Goal: Use online tool/utility: Utilize a website feature to perform a specific function

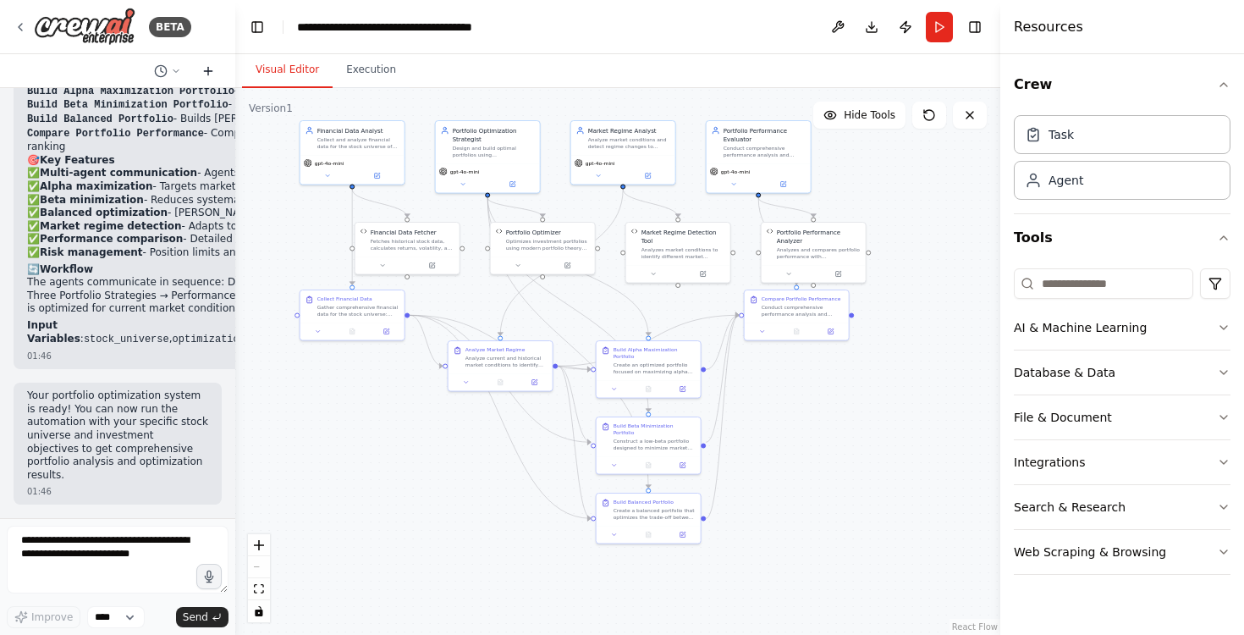
click at [208, 69] on icon at bounding box center [208, 71] width 0 height 8
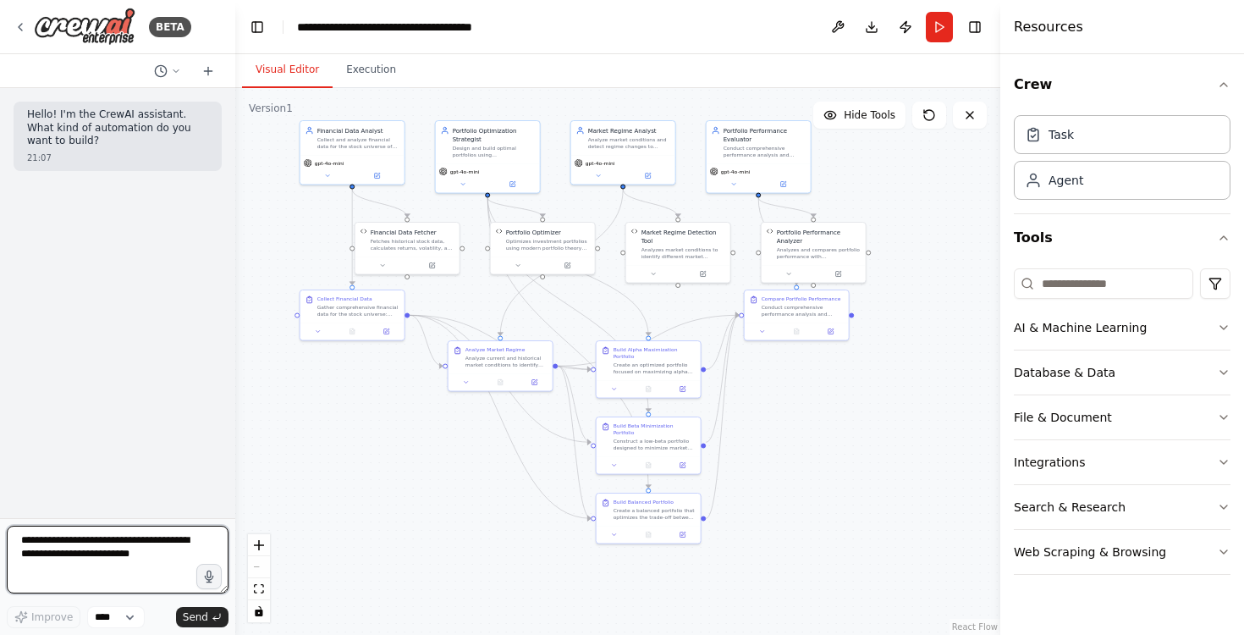
click at [153, 559] on textarea at bounding box center [118, 560] width 222 height 68
drag, startPoint x: 158, startPoint y: 558, endPoint x: 0, endPoint y: 548, distance: 158.5
click at [0, 548] on div "BETA Hello! I'm the CrewAI assistant. What kind of automation do you want to bu…" at bounding box center [117, 317] width 235 height 635
click at [979, 26] on button "Toggle Right Sidebar" at bounding box center [975, 27] width 24 height 24
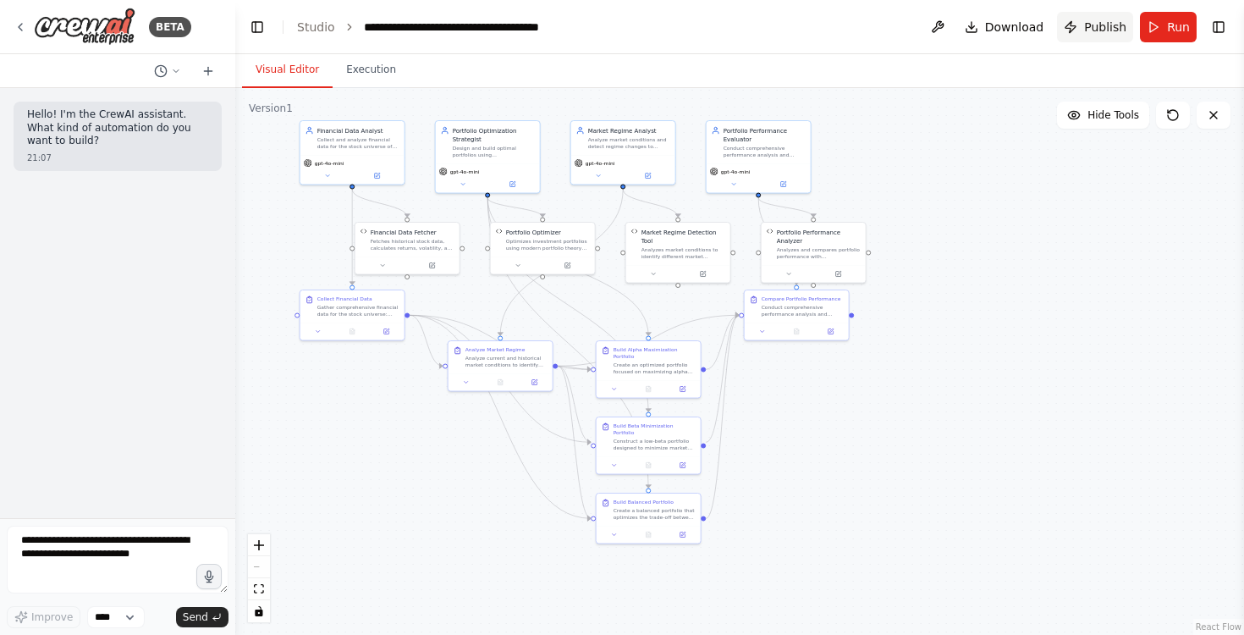
click at [1108, 31] on span "Publish" at bounding box center [1105, 27] width 42 height 17
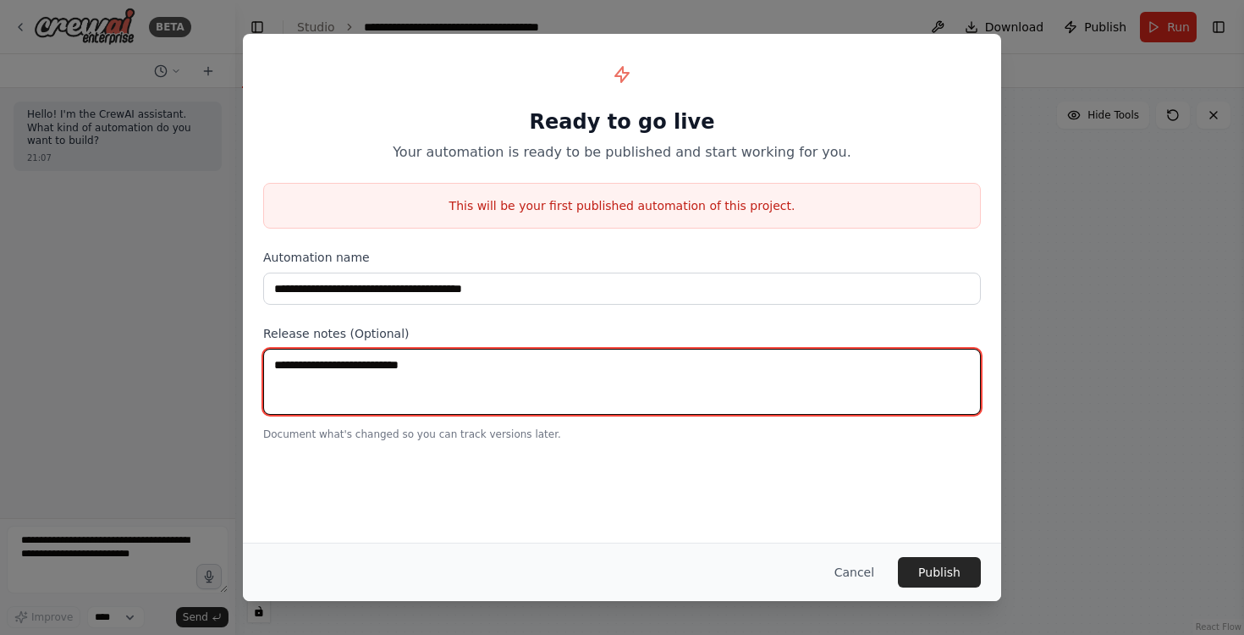
click at [446, 355] on textarea at bounding box center [622, 382] width 718 height 66
type textarea "*****"
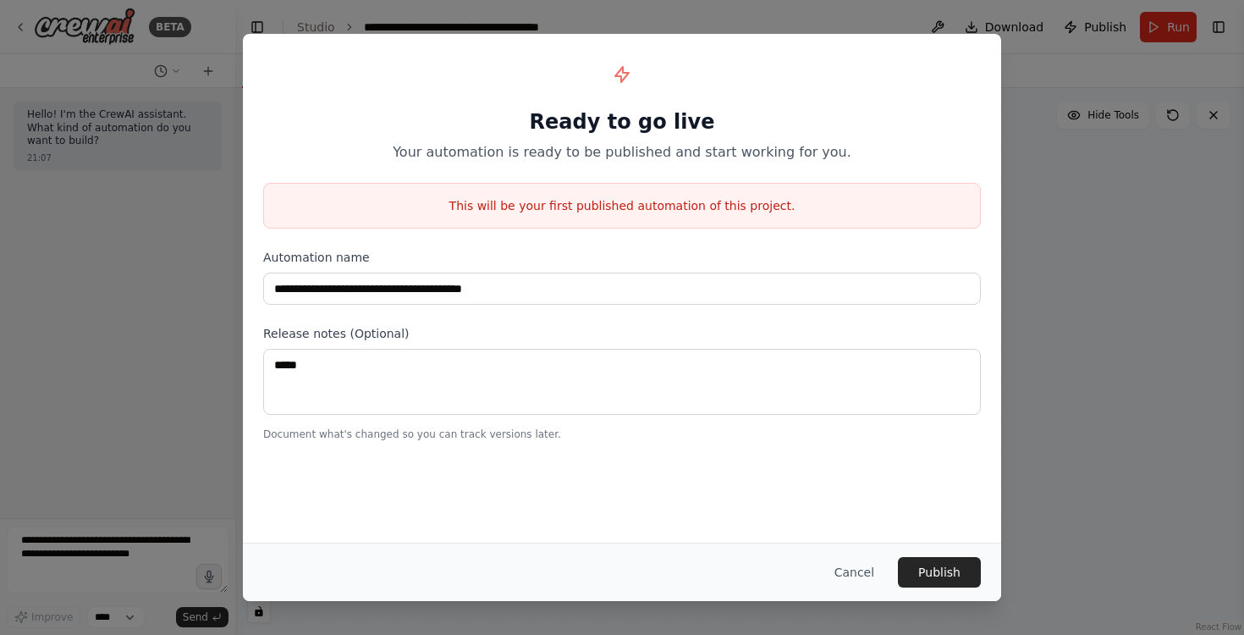
click at [948, 589] on div "Cancel Publish" at bounding box center [622, 572] width 758 height 58
click at [954, 559] on button "Publish" at bounding box center [939, 572] width 83 height 30
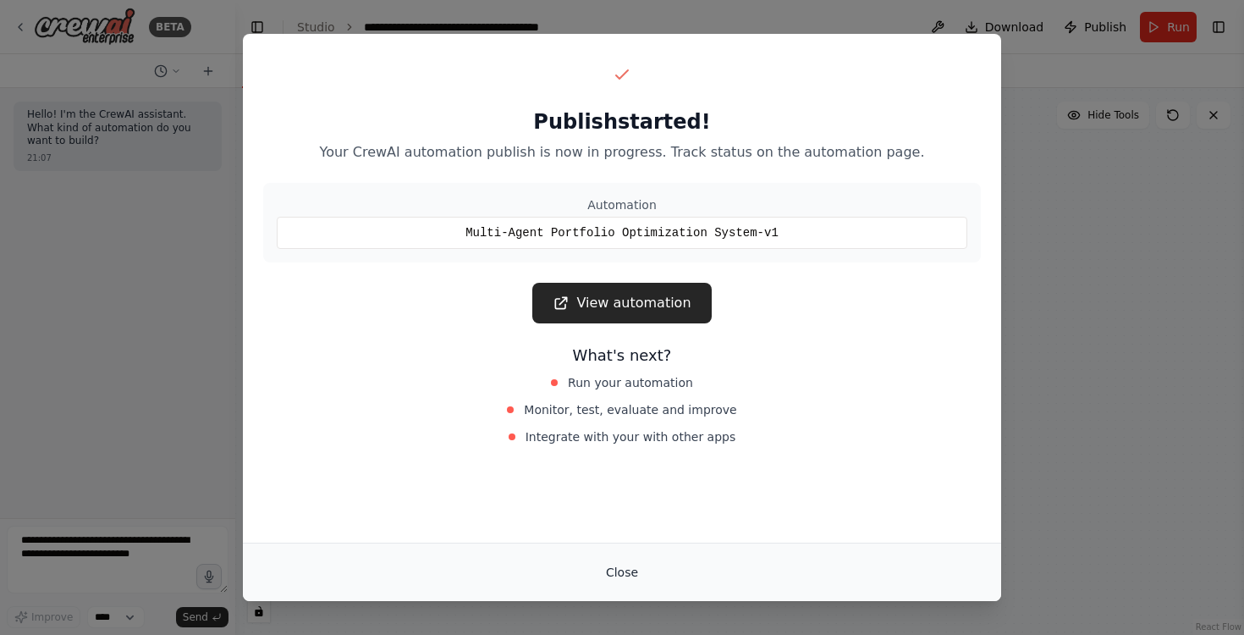
click at [608, 569] on button "Close" at bounding box center [621, 572] width 59 height 30
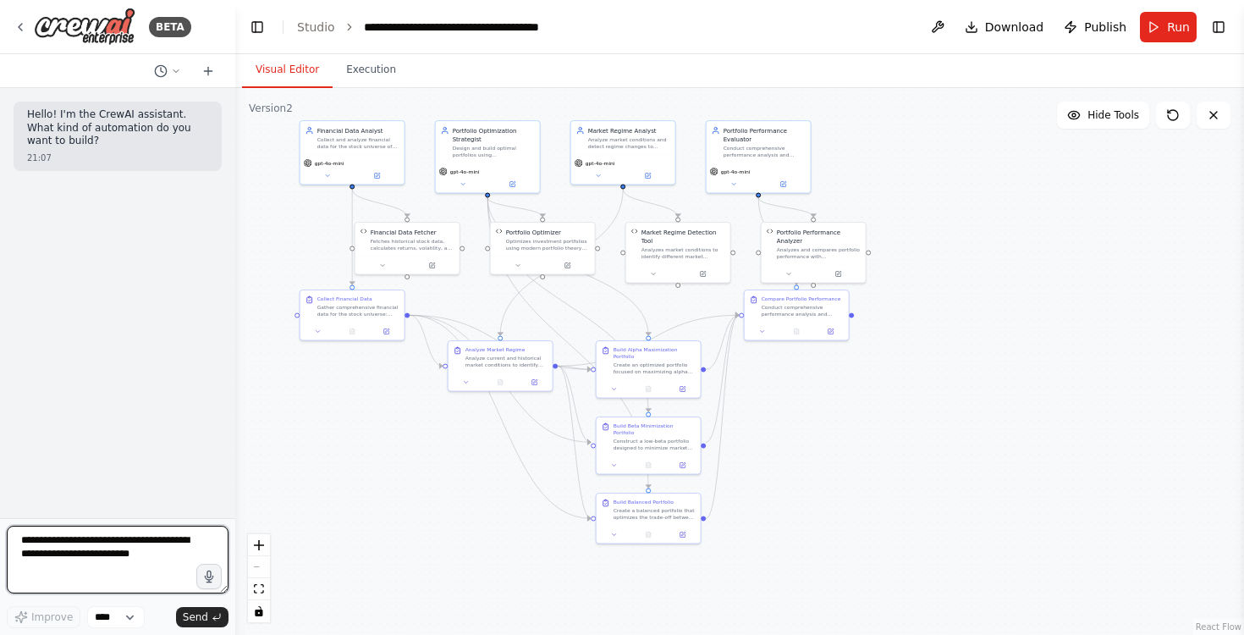
click at [151, 549] on textarea at bounding box center [118, 560] width 222 height 68
click at [151, 566] on textarea "**********" at bounding box center [118, 560] width 222 height 68
type textarea "**********"
click at [161, 587] on textarea "**********" at bounding box center [118, 560] width 222 height 68
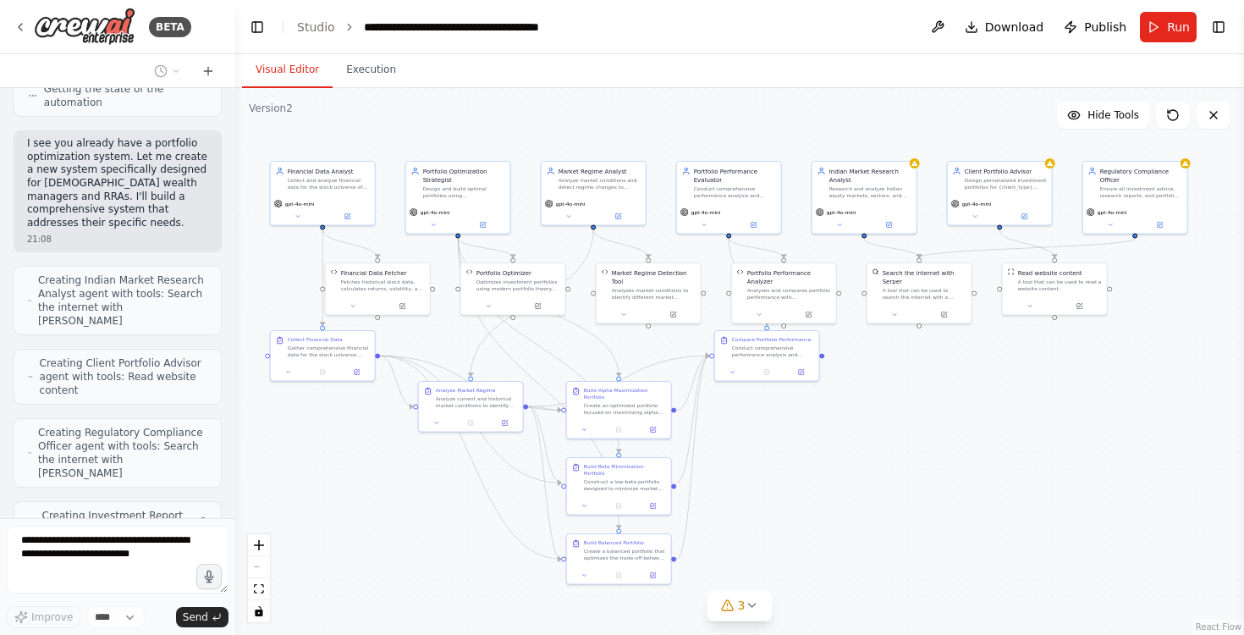
scroll to position [664, 0]
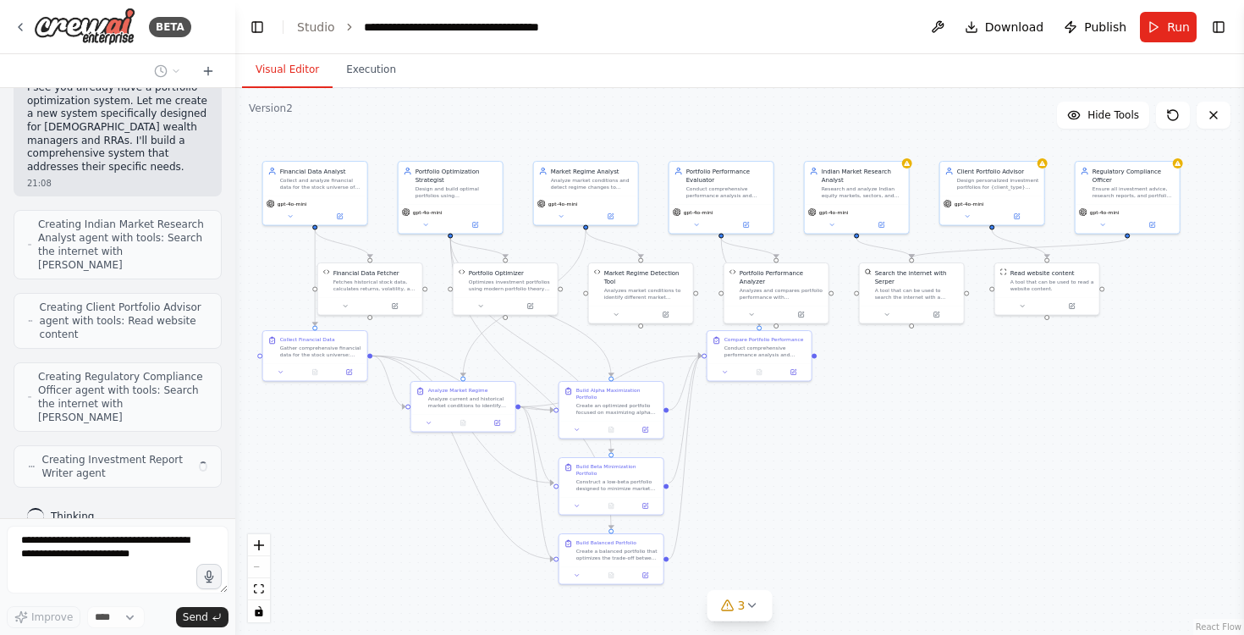
drag, startPoint x: 1048, startPoint y: 350, endPoint x: 1011, endPoint y: 390, distance: 55.1
click at [1011, 390] on div ".deletable-edge-delete-btn { width: 20px; height: 20px; border: 0px solid #ffff…" at bounding box center [739, 361] width 1009 height 547
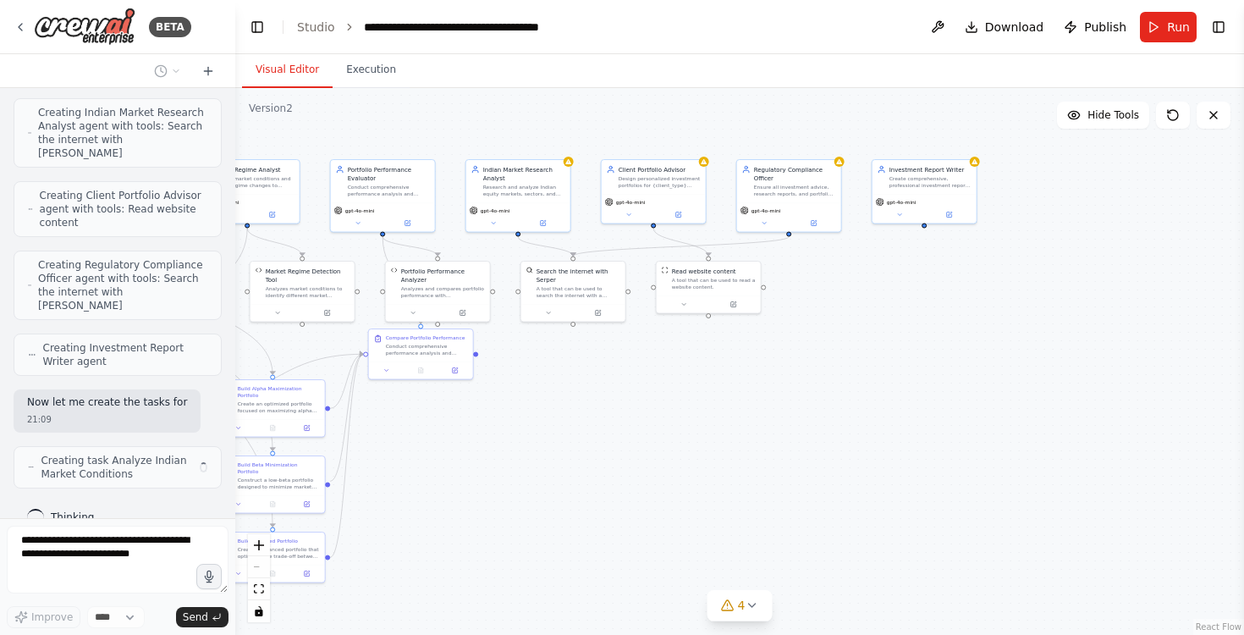
scroll to position [790, 0]
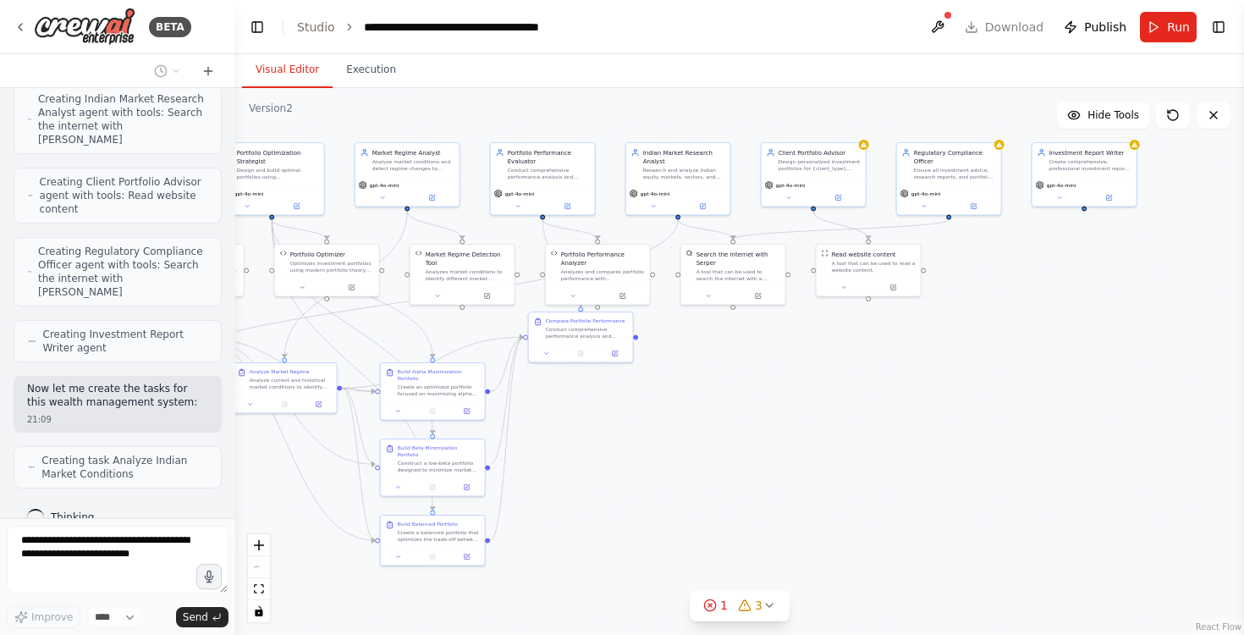
drag, startPoint x: 933, startPoint y: 432, endPoint x: 754, endPoint y: 413, distance: 179.6
click at [754, 413] on div ".deletable-edge-delete-btn { width: 20px; height: 20px; border: 0px solid #ffff…" at bounding box center [739, 361] width 1009 height 547
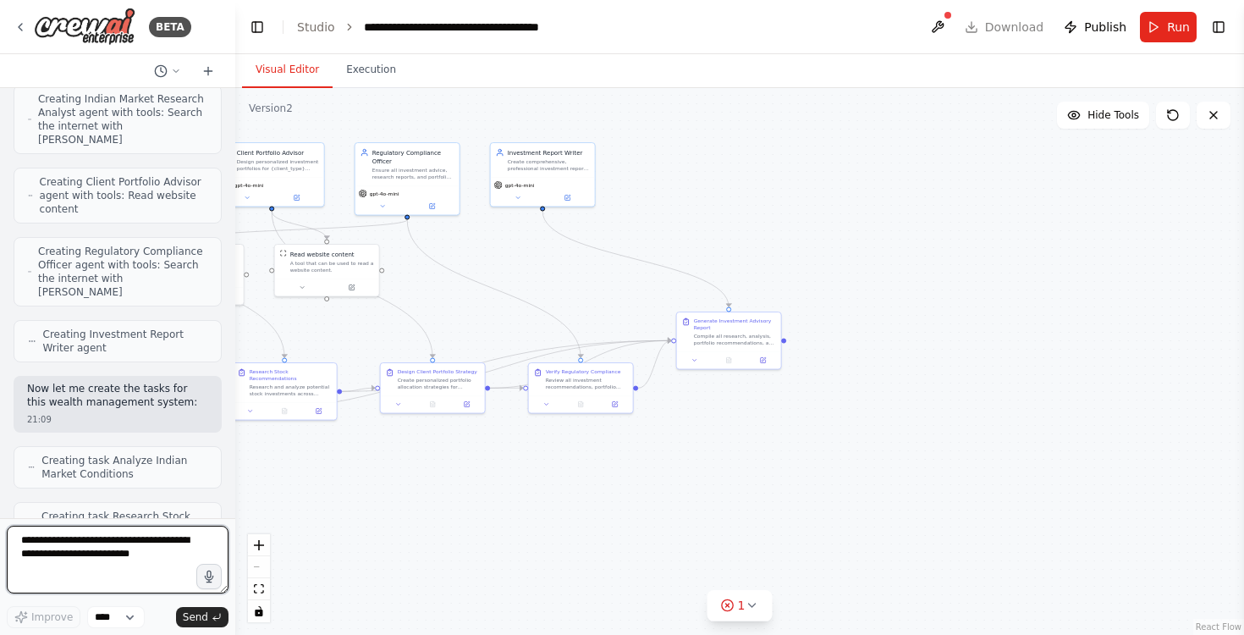
scroll to position [2279, 0]
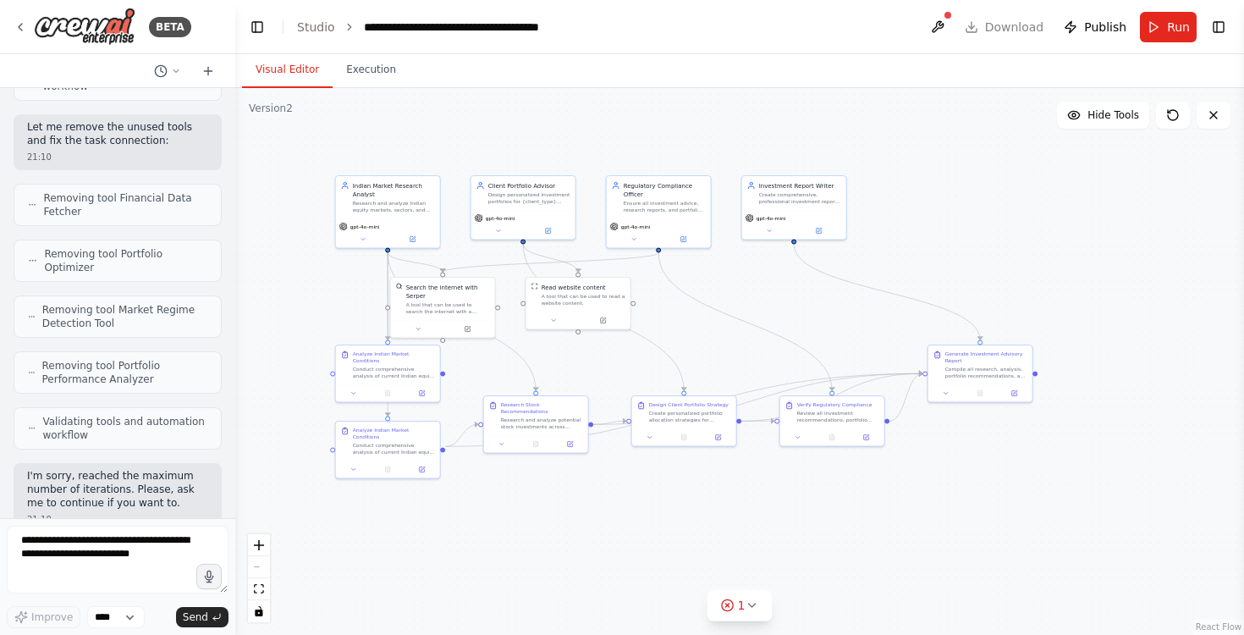
drag, startPoint x: 680, startPoint y: 201, endPoint x: 931, endPoint y: 233, distance: 252.6
click at [931, 233] on div ".deletable-edge-delete-btn { width: 20px; height: 20px; border: 0px solid #ffff…" at bounding box center [739, 361] width 1009 height 547
drag, startPoint x: 145, startPoint y: 480, endPoint x: 15, endPoint y: 443, distance: 134.7
click at [15, 463] on div "I'm sorry, reached the maximum number of iterations. Please, ask me to continue…" at bounding box center [118, 497] width 208 height 69
click at [83, 558] on textarea at bounding box center [118, 560] width 222 height 68
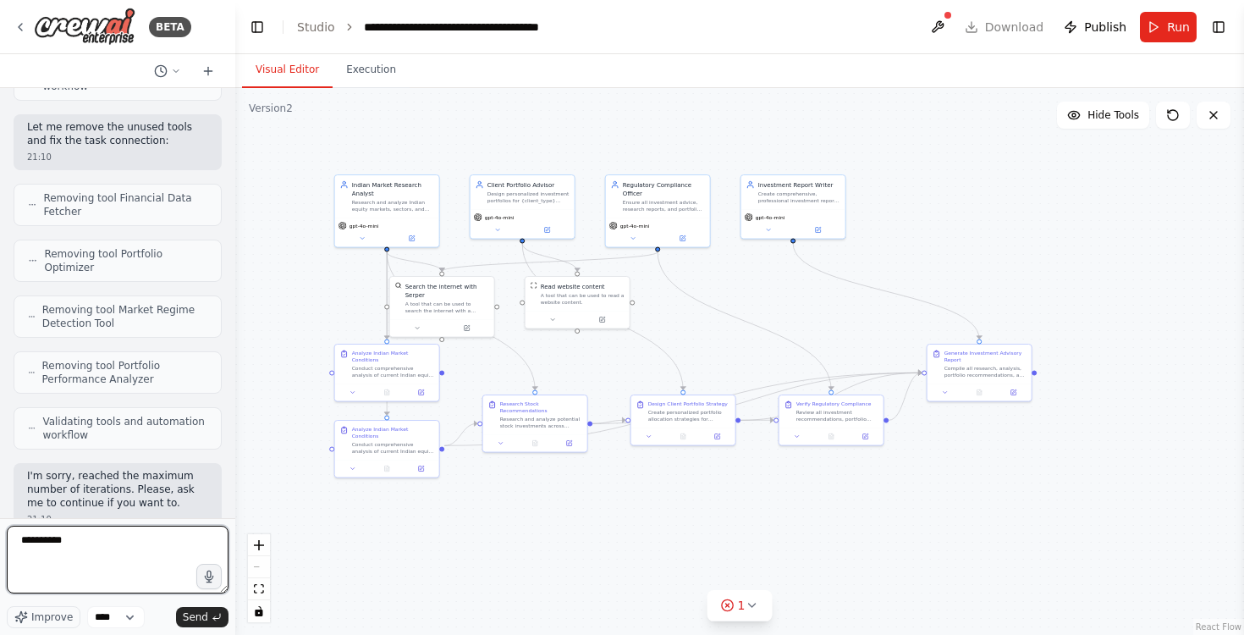
type textarea "**********"
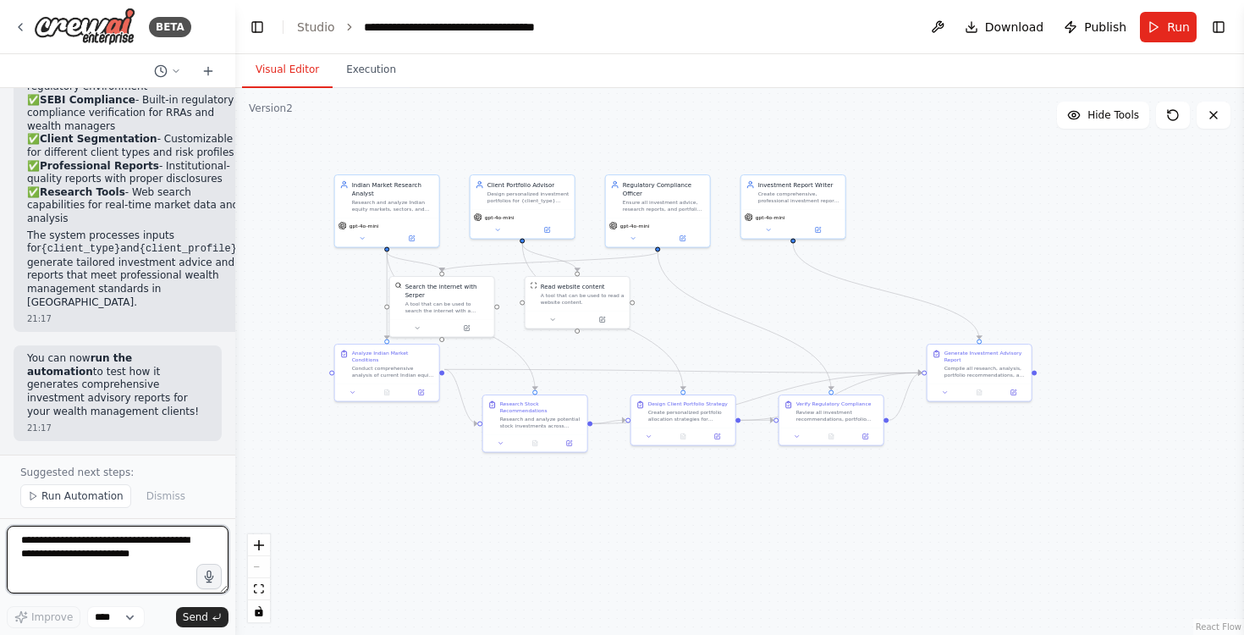
scroll to position [3986, 0]
click at [75, 498] on span "Run Automation" at bounding box center [82, 496] width 82 height 14
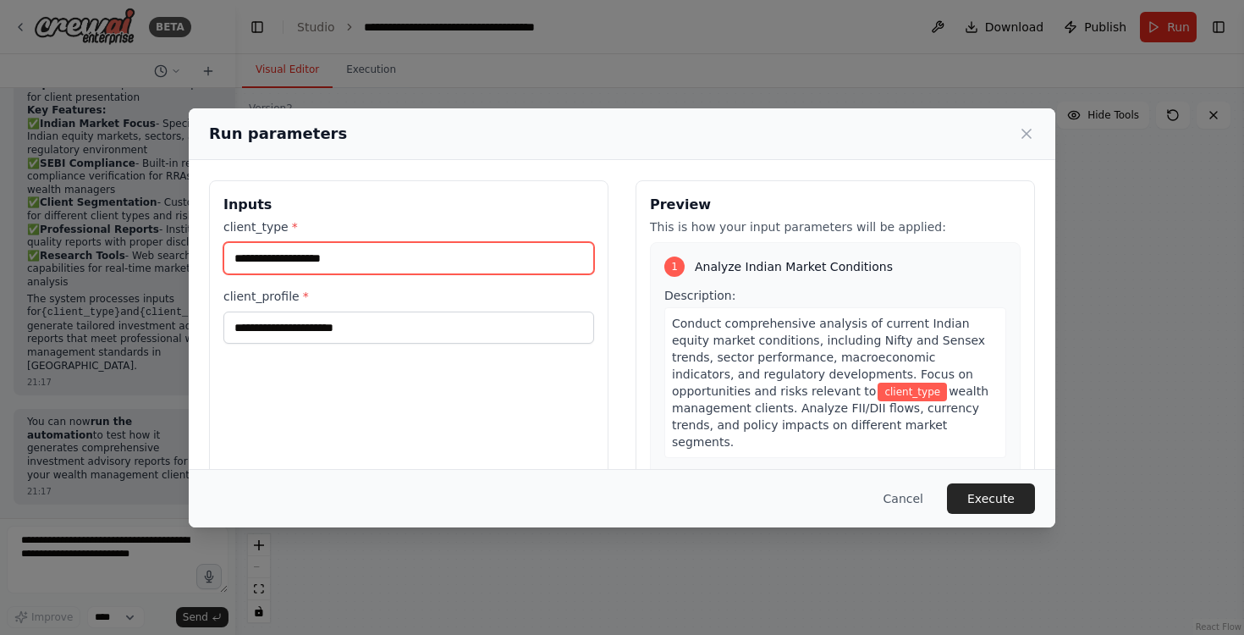
click at [320, 256] on input "client_type *" at bounding box center [408, 258] width 371 height 32
type input "**********"
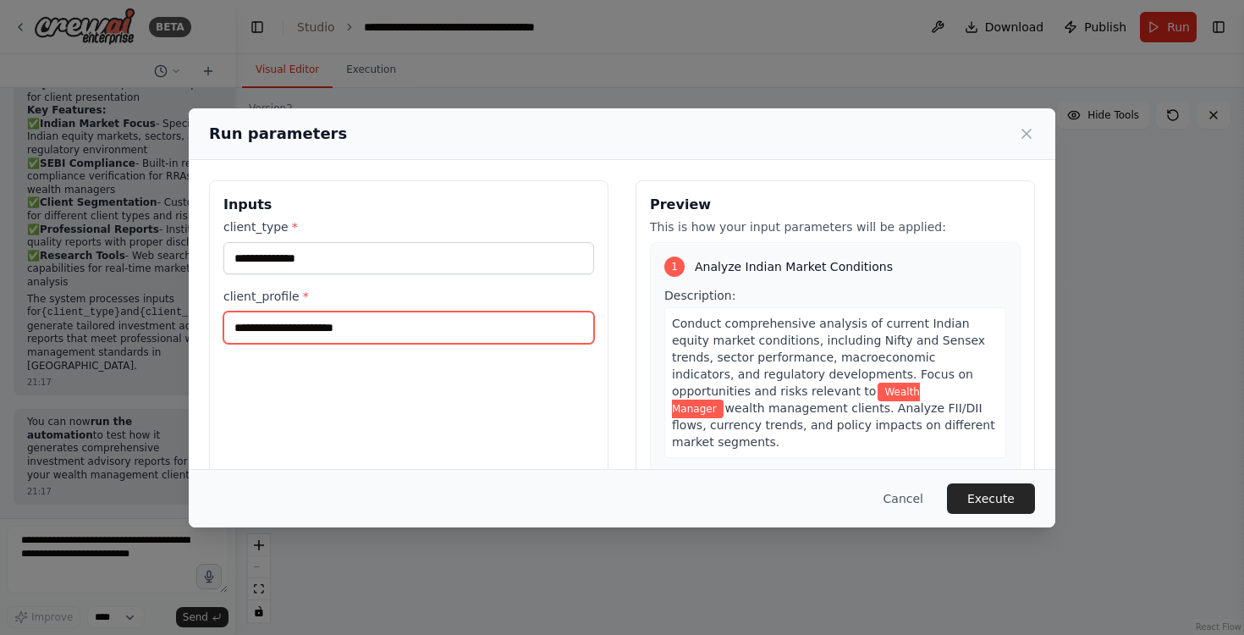
click at [329, 331] on input "client_profile *" at bounding box center [408, 327] width 371 height 32
type input "**********"
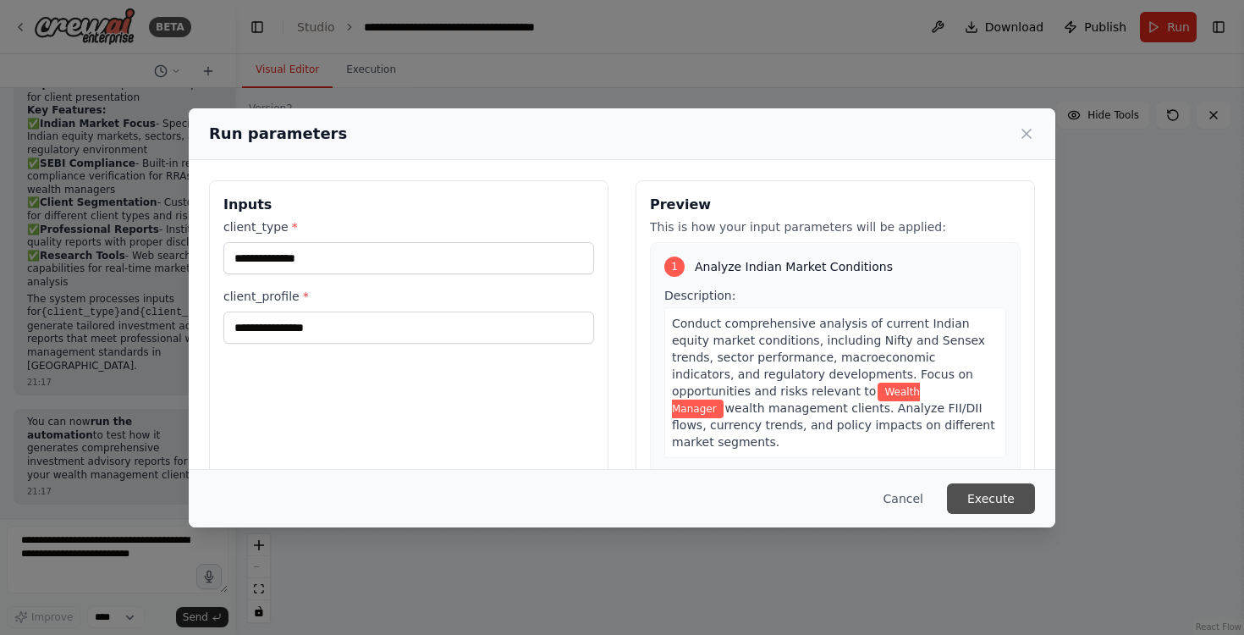
click at [995, 493] on button "Execute" at bounding box center [991, 498] width 88 height 30
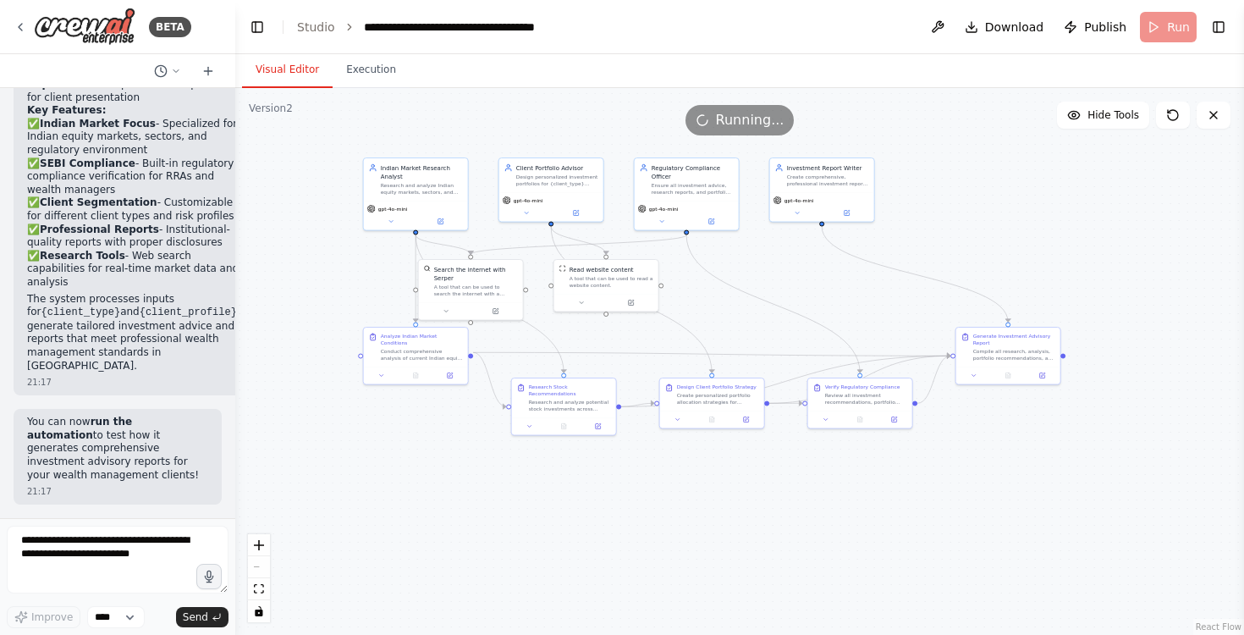
drag, startPoint x: 444, startPoint y: 482, endPoint x: 473, endPoint y: 466, distance: 33.4
click at [473, 466] on div ".deletable-edge-delete-btn { width: 20px; height: 20px; border: 0px solid #ffff…" at bounding box center [739, 361] width 1009 height 547
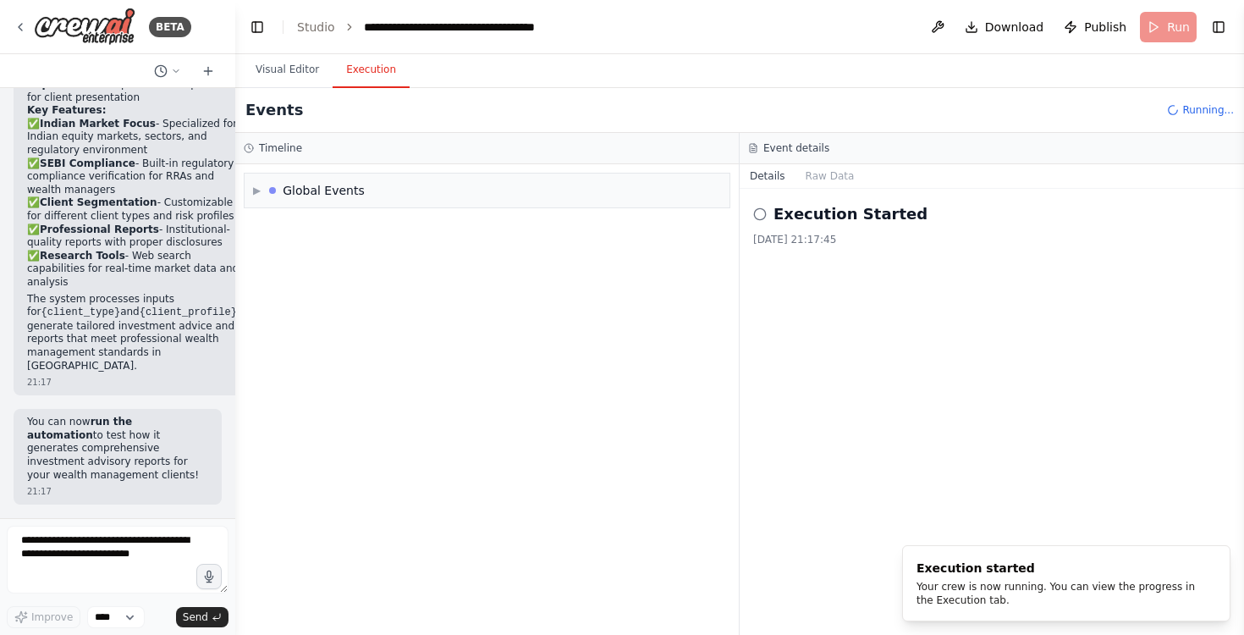
click at [377, 77] on button "Execution" at bounding box center [371, 70] width 77 height 36
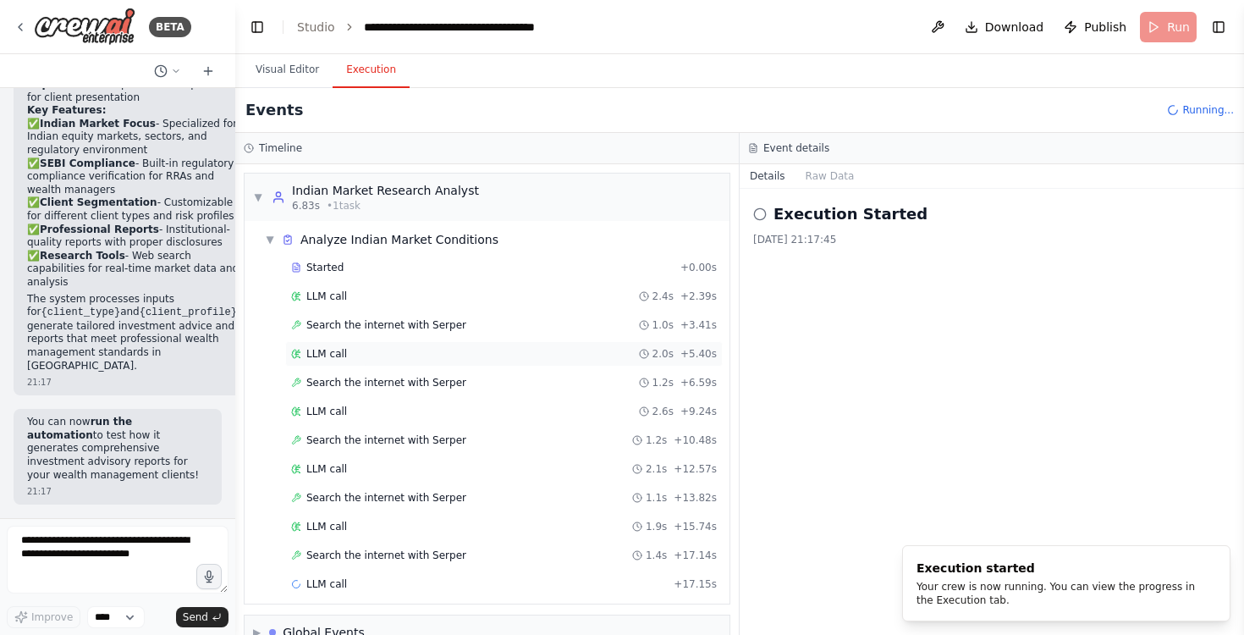
scroll to position [34, 0]
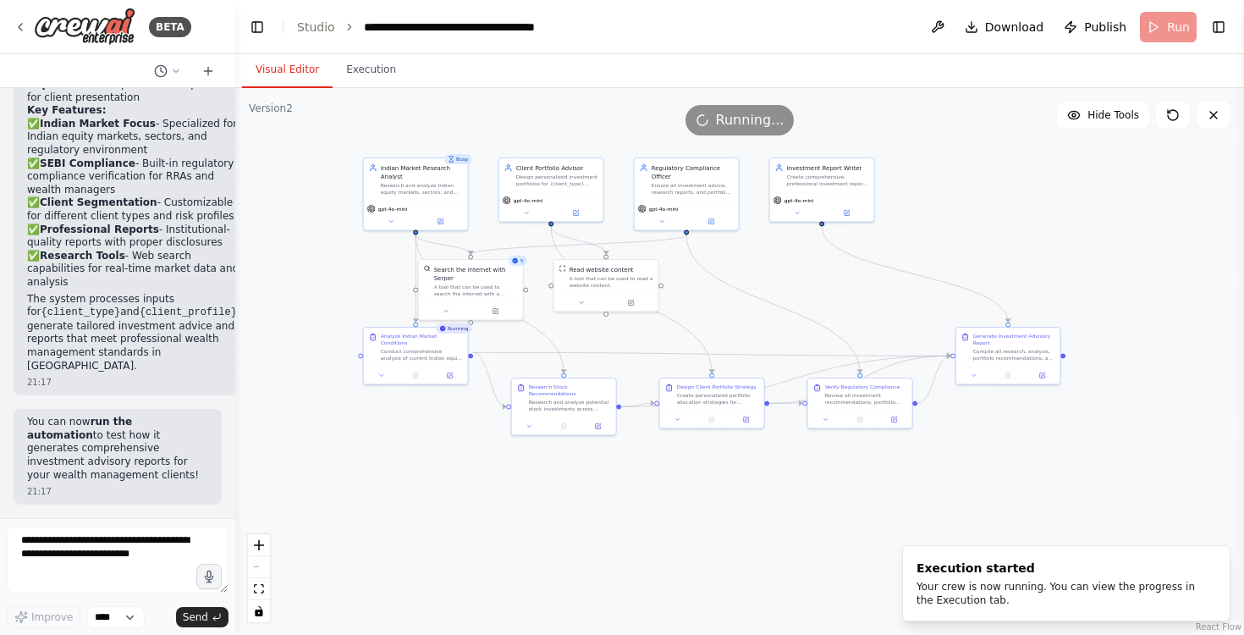
click at [300, 82] on button "Visual Editor" at bounding box center [287, 70] width 91 height 36
click at [372, 69] on button "Execution" at bounding box center [371, 70] width 77 height 36
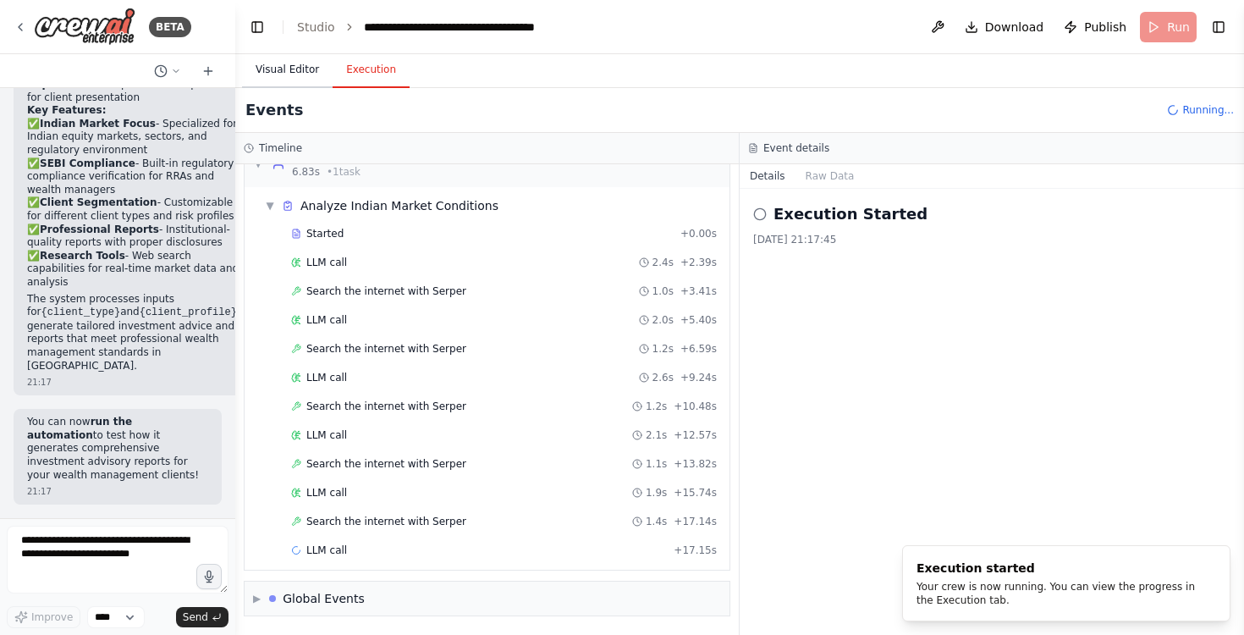
click at [297, 65] on button "Visual Editor" at bounding box center [287, 70] width 91 height 36
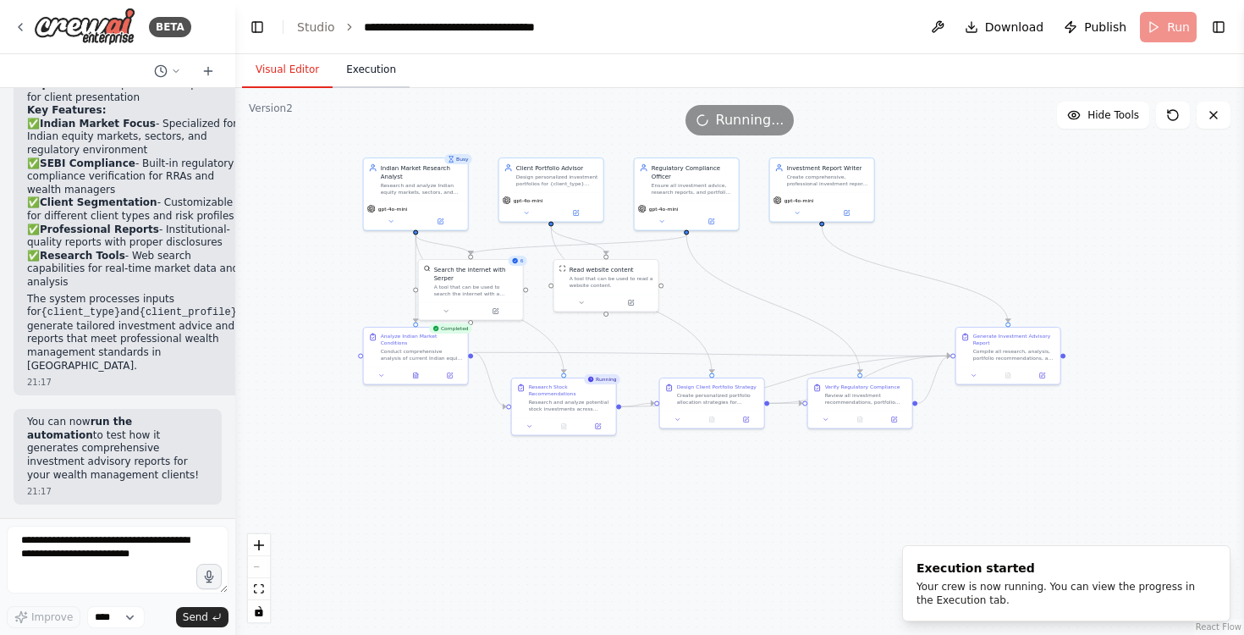
click at [369, 67] on button "Execution" at bounding box center [371, 70] width 77 height 36
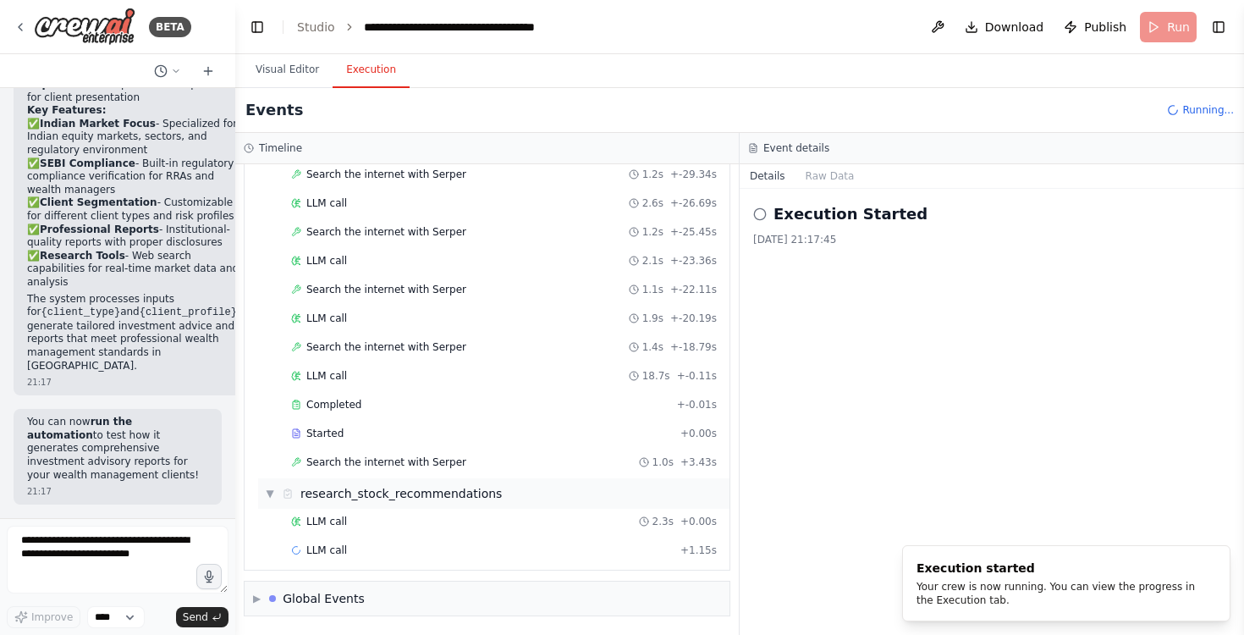
click at [268, 492] on span "▼" at bounding box center [270, 494] width 10 height 14
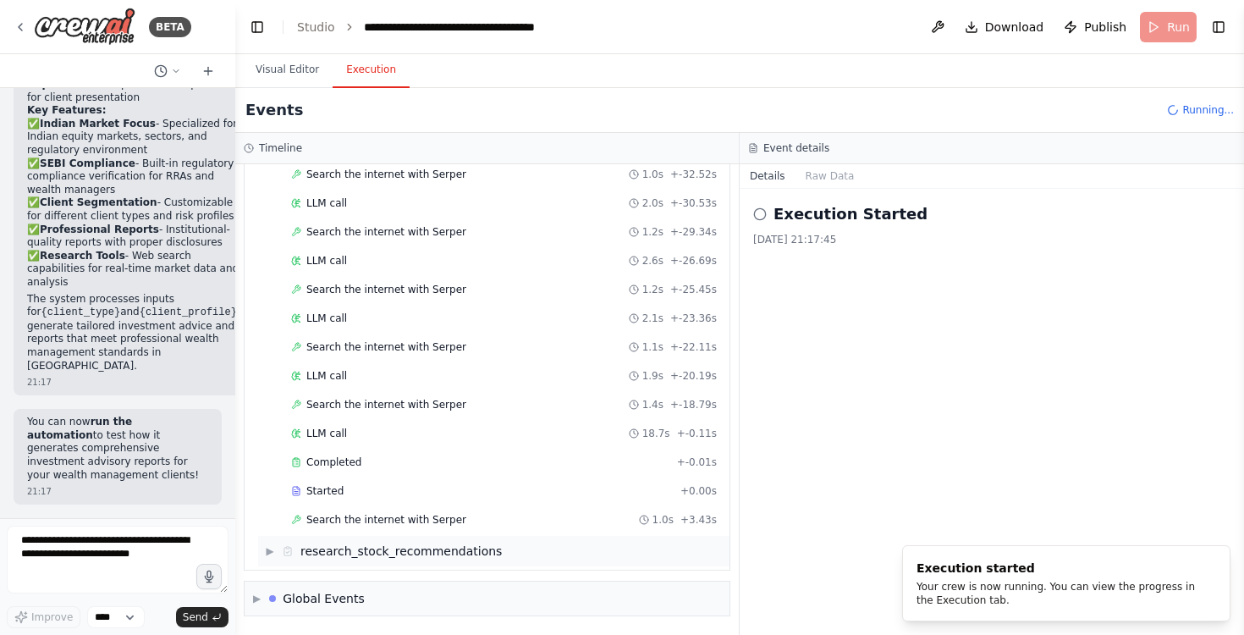
scroll to position [151, 0]
click at [274, 552] on span "▶" at bounding box center [270, 551] width 10 height 14
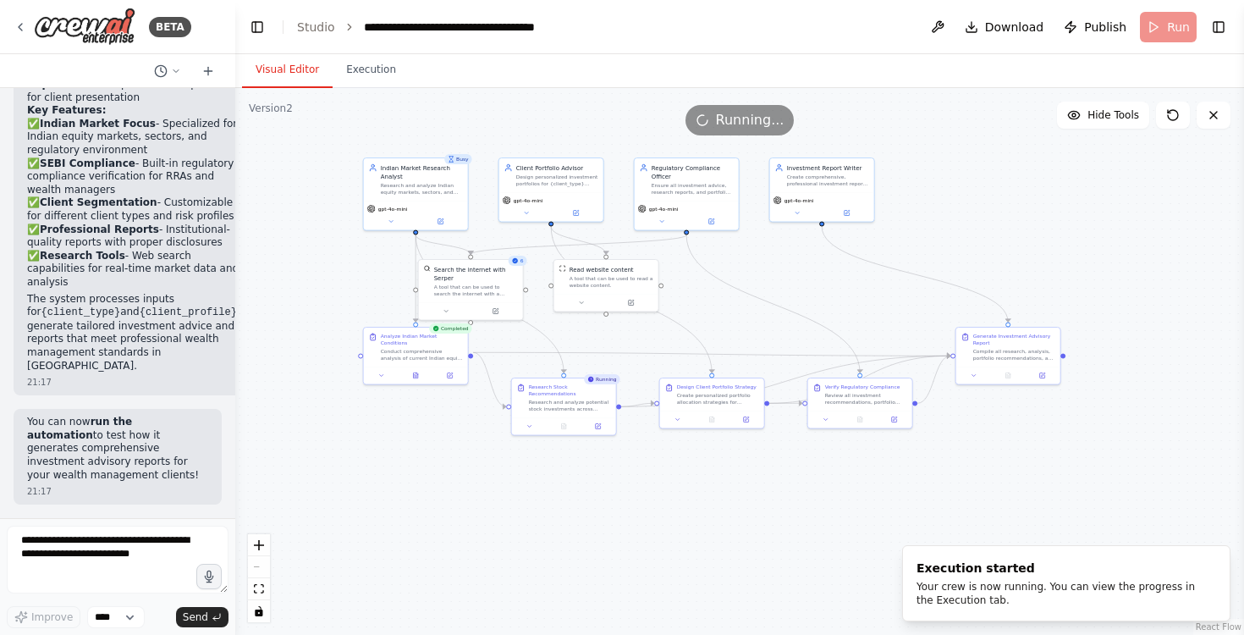
click at [298, 72] on button "Visual Editor" at bounding box center [287, 70] width 91 height 36
click at [357, 72] on button "Execution" at bounding box center [371, 70] width 77 height 36
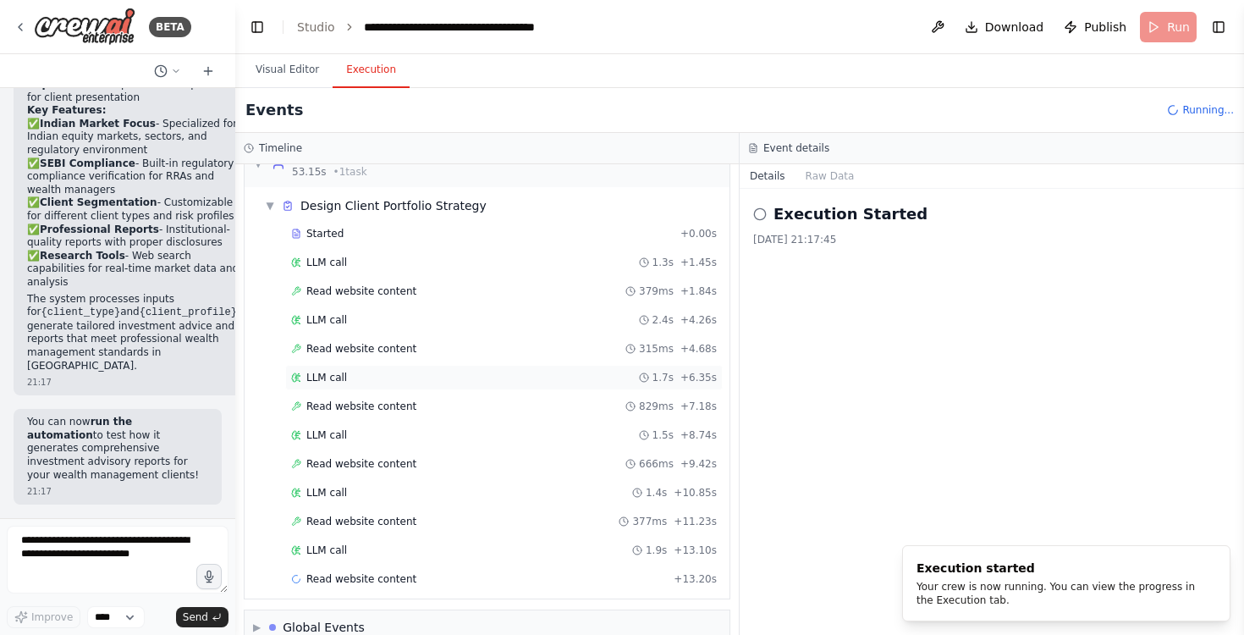
scroll to position [708, 0]
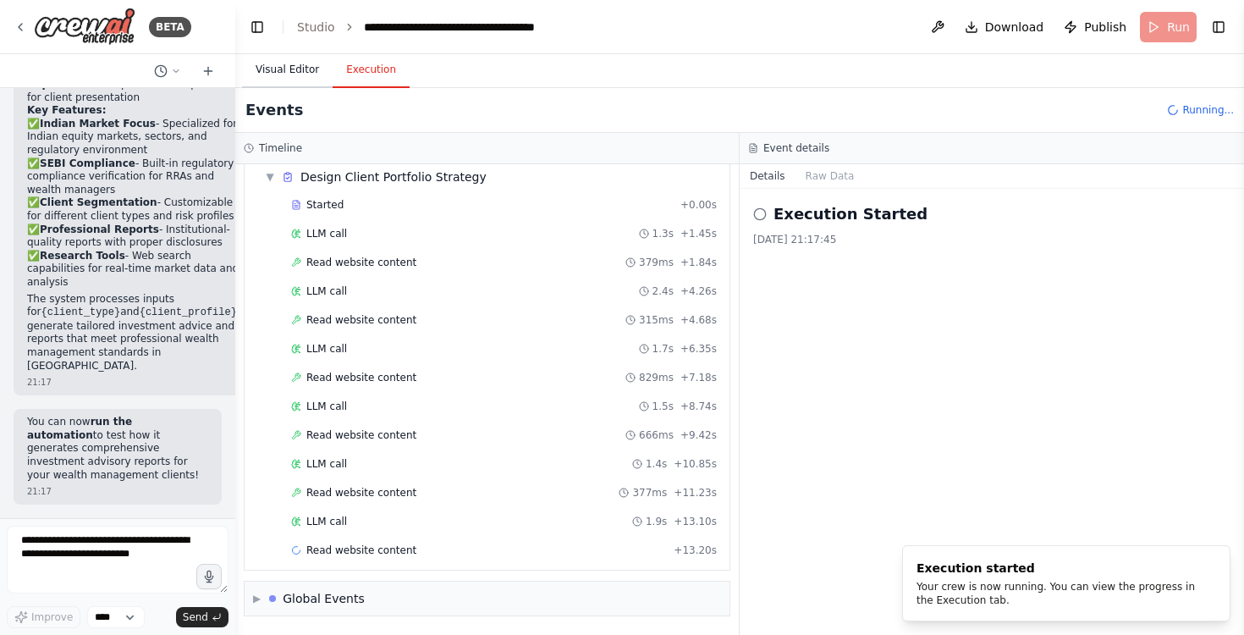
click at [281, 64] on button "Visual Editor" at bounding box center [287, 70] width 91 height 36
click at [361, 63] on button "Execution" at bounding box center [371, 70] width 77 height 36
click at [256, 594] on span "▶" at bounding box center [257, 599] width 8 height 14
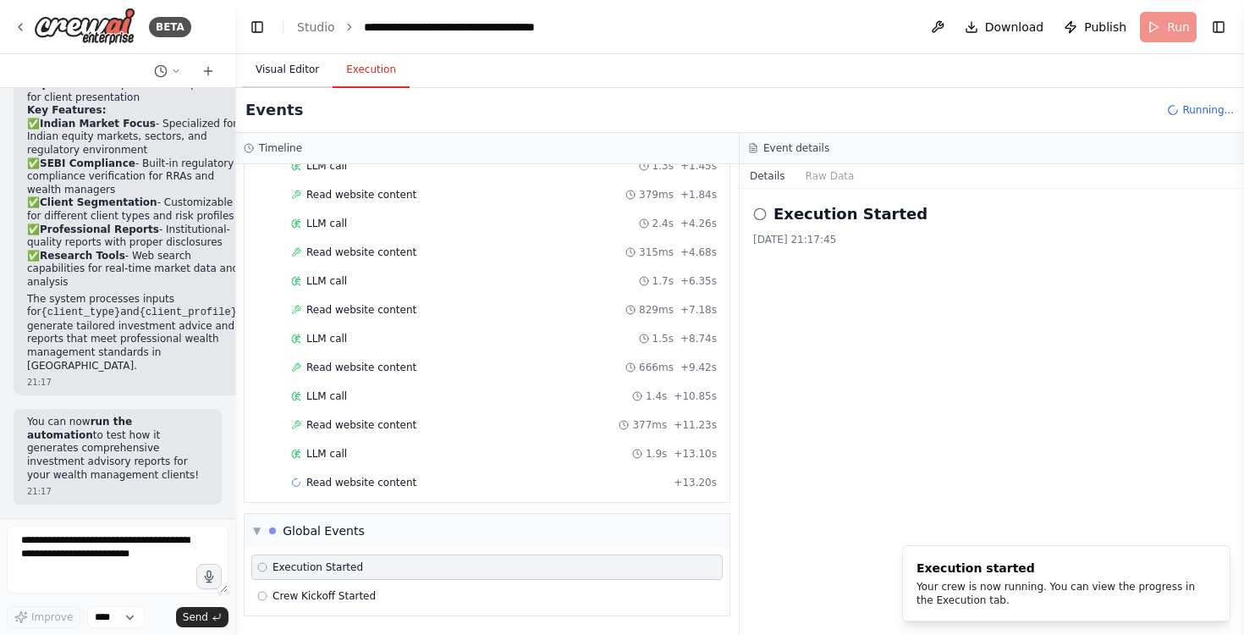
click at [302, 74] on button "Visual Editor" at bounding box center [287, 70] width 91 height 36
click at [361, 62] on button "Execution" at bounding box center [371, 70] width 77 height 36
click at [831, 169] on button "Raw Data" at bounding box center [830, 176] width 69 height 24
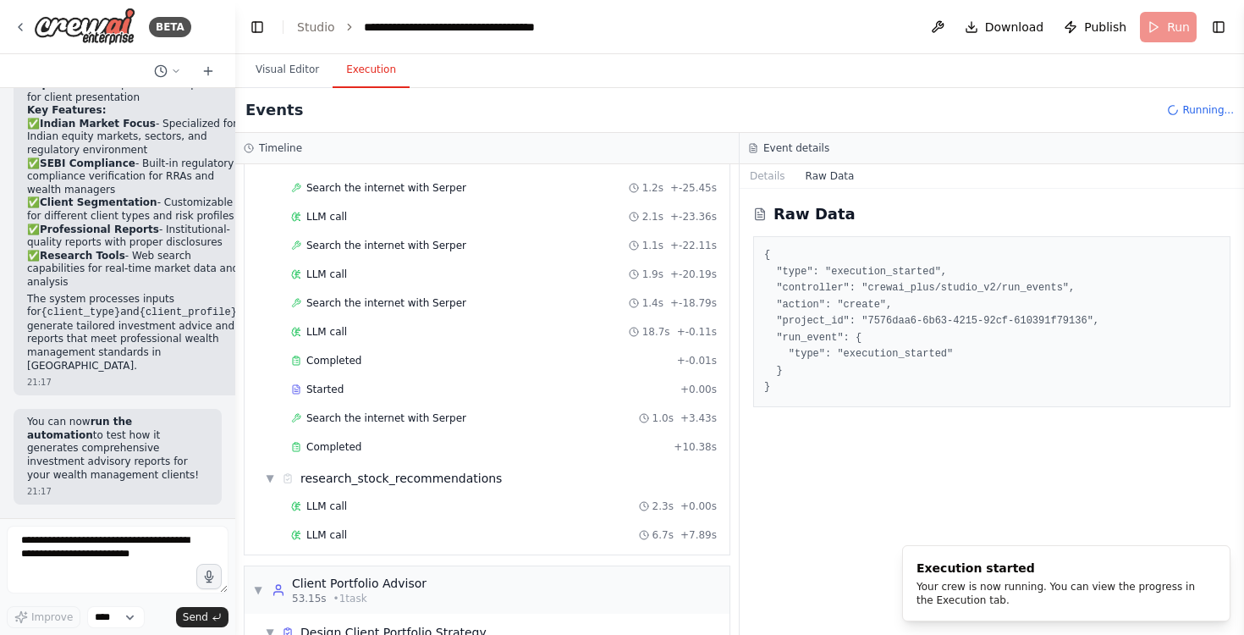
scroll to position [0, 0]
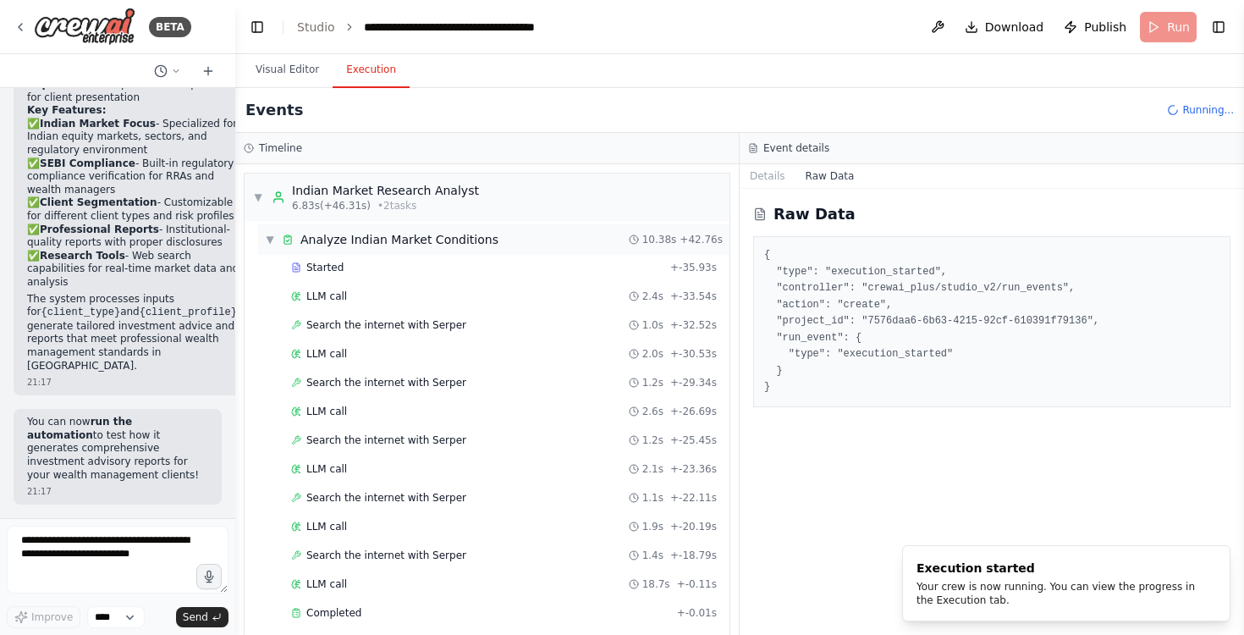
click at [269, 240] on span "▼" at bounding box center [270, 240] width 10 height 14
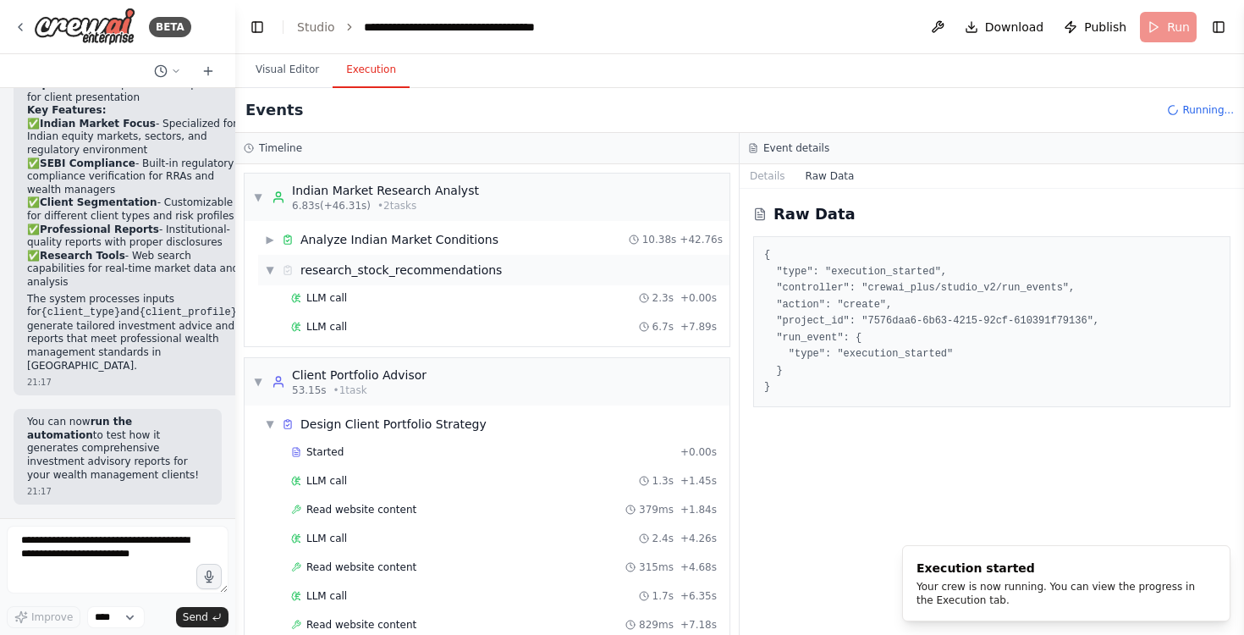
click at [272, 271] on span "▼" at bounding box center [270, 270] width 10 height 14
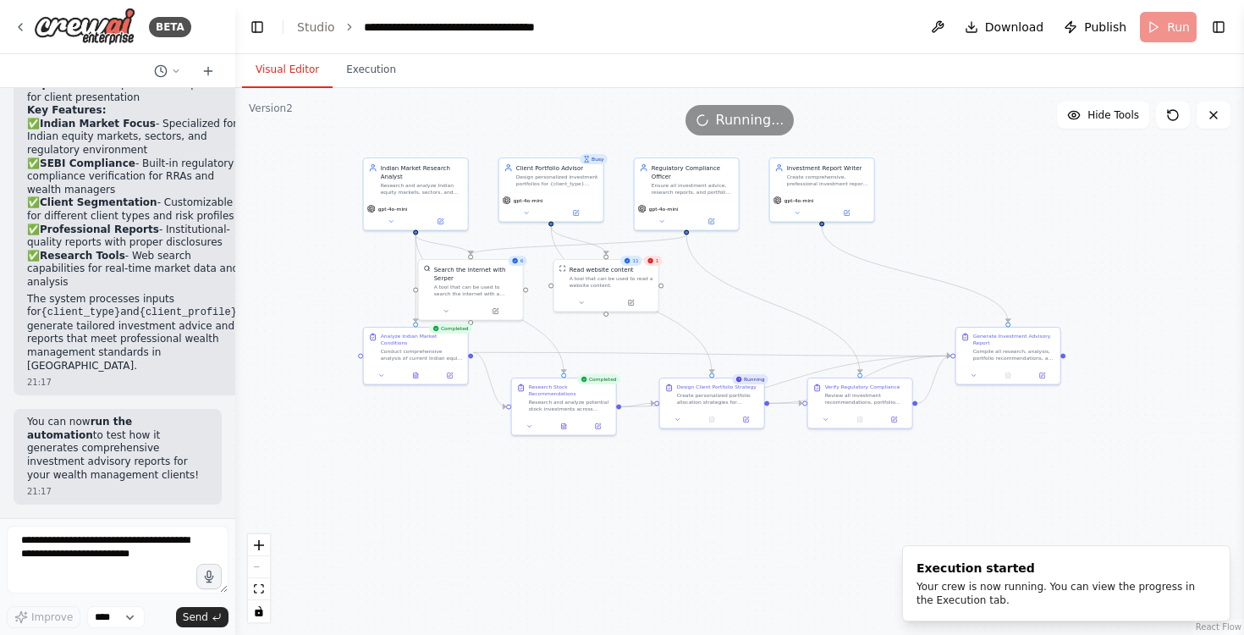
click at [297, 70] on button "Visual Editor" at bounding box center [287, 70] width 91 height 36
click at [620, 279] on div "A tool that can be used to read a website content." at bounding box center [612, 280] width 84 height 14
click at [693, 290] on div ".deletable-edge-delete-btn { width: 20px; height: 20px; border: 0px solid #ffff…" at bounding box center [739, 361] width 1009 height 547
click at [375, 71] on button "Execution" at bounding box center [371, 70] width 77 height 36
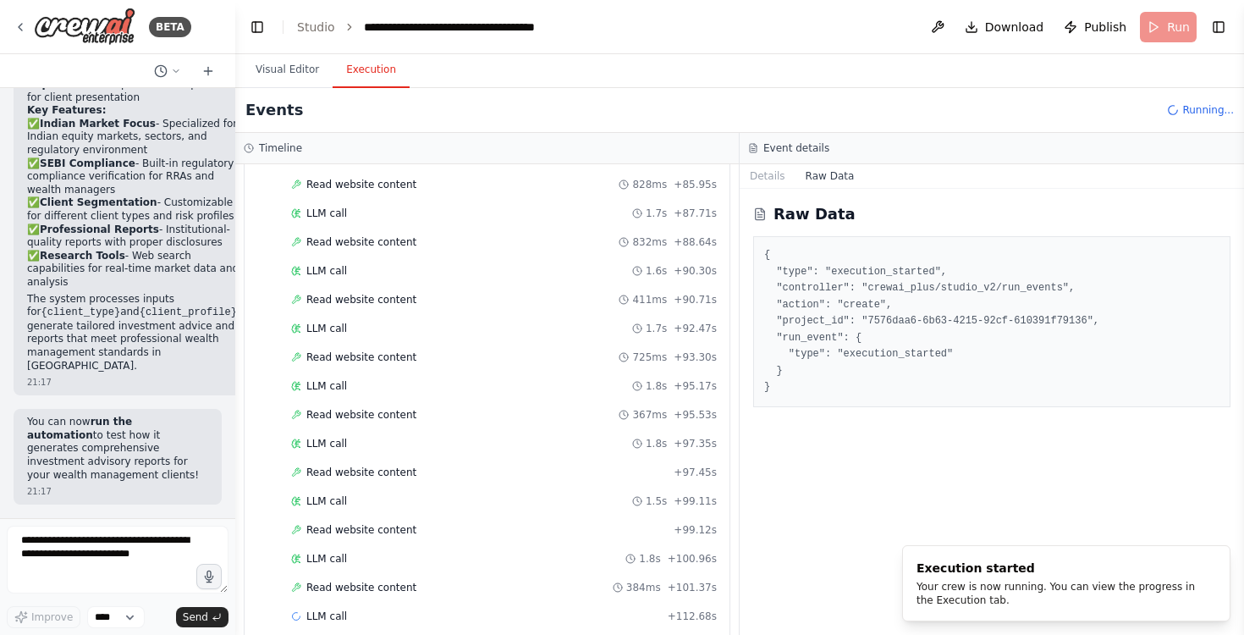
scroll to position [1437, 0]
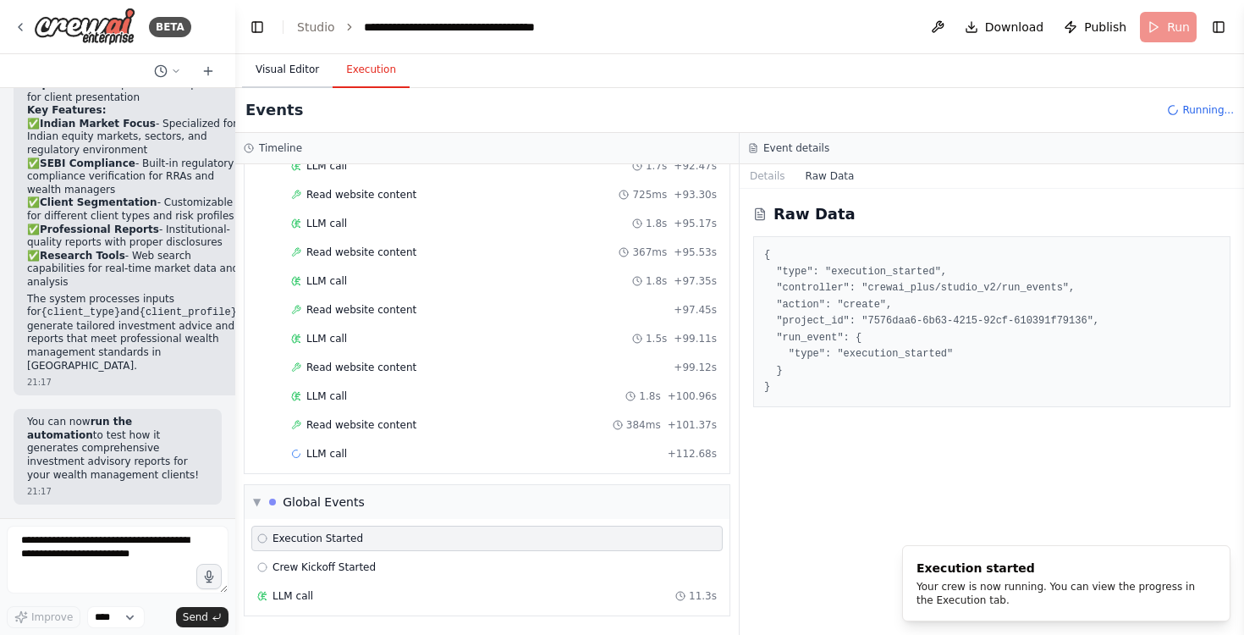
click at [283, 68] on button "Visual Editor" at bounding box center [287, 70] width 91 height 36
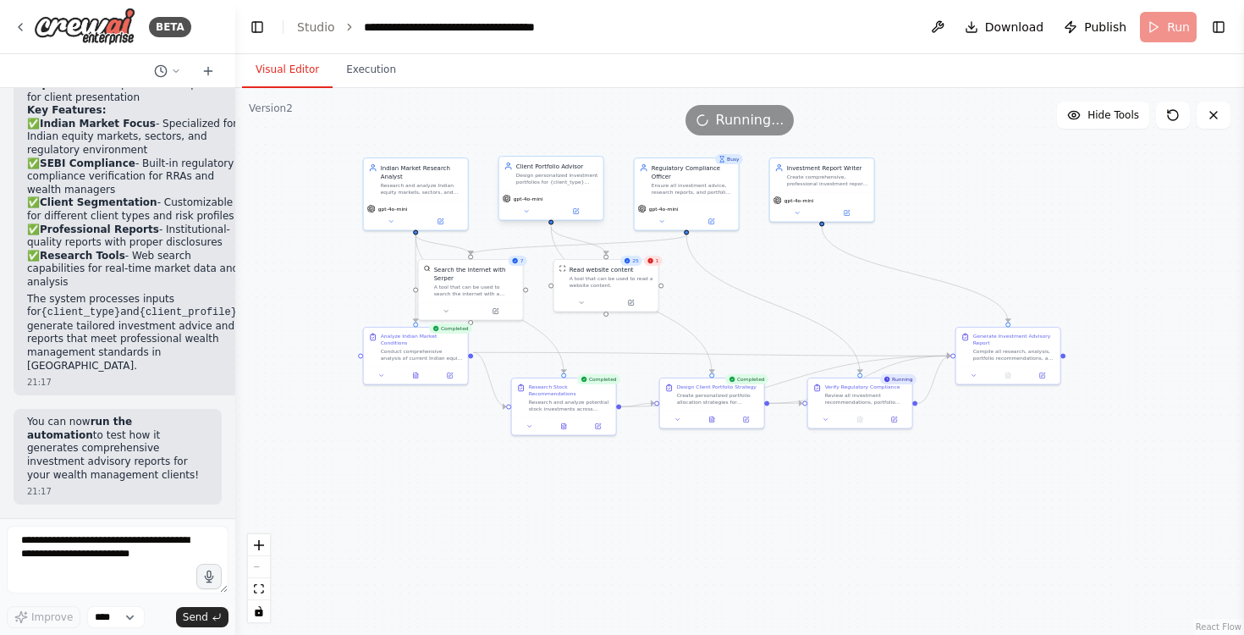
click at [546, 179] on div "Design personalized investment portfolios for {client_type} clients based on th…" at bounding box center [557, 179] width 82 height 14
click at [526, 135] on div "Running..." at bounding box center [739, 120] width 1009 height 30
click at [371, 65] on button "Execution" at bounding box center [371, 70] width 77 height 36
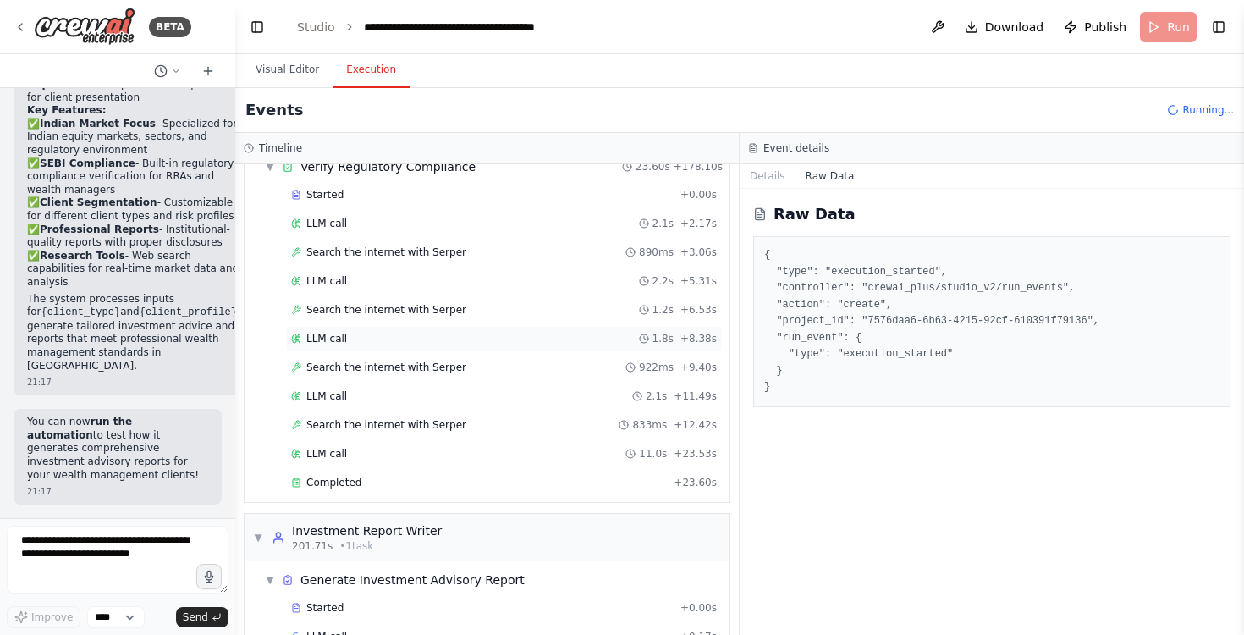
scroll to position [2033, 0]
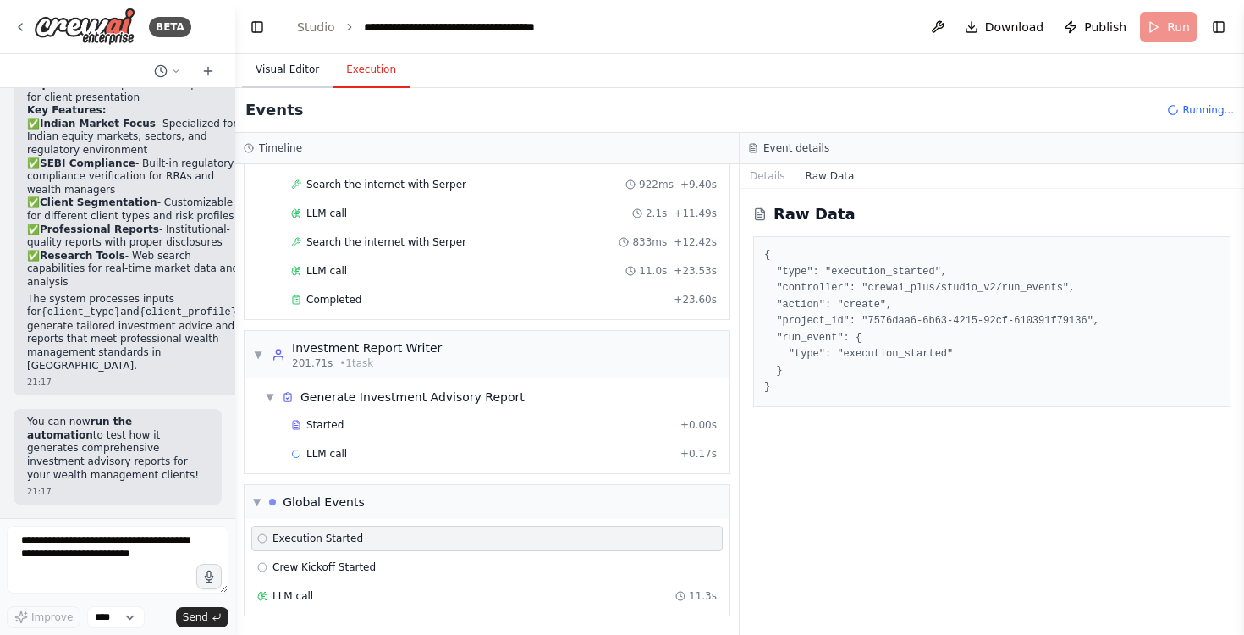
click at [302, 69] on button "Visual Editor" at bounding box center [287, 70] width 91 height 36
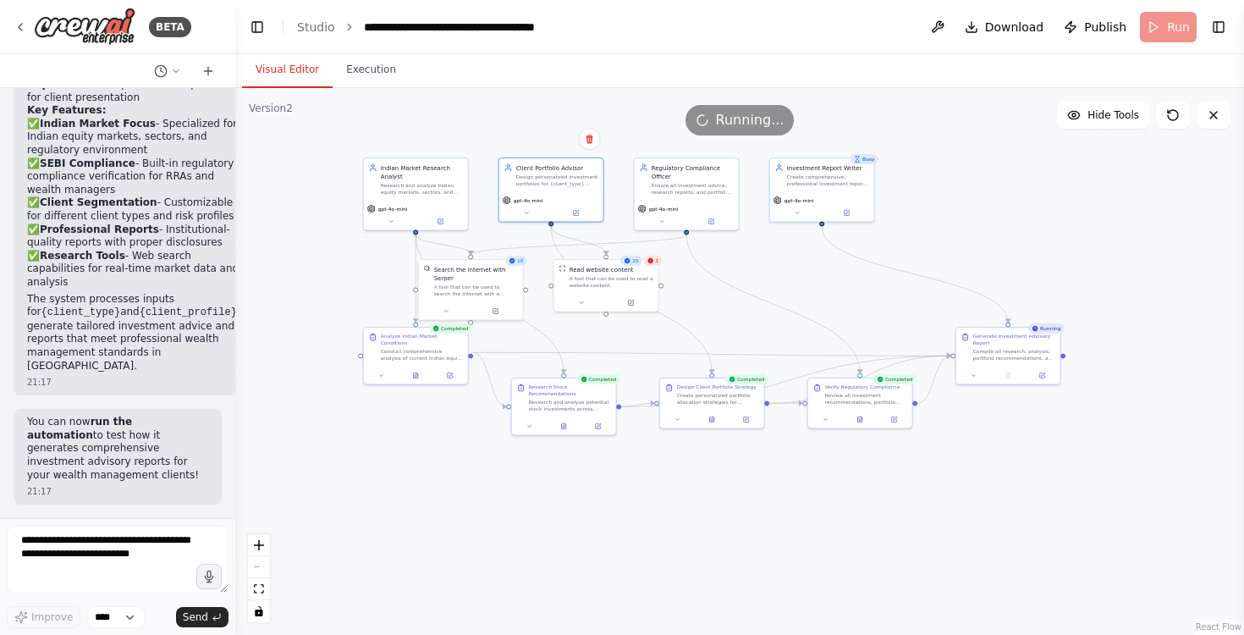
scroll to position [3986, 0]
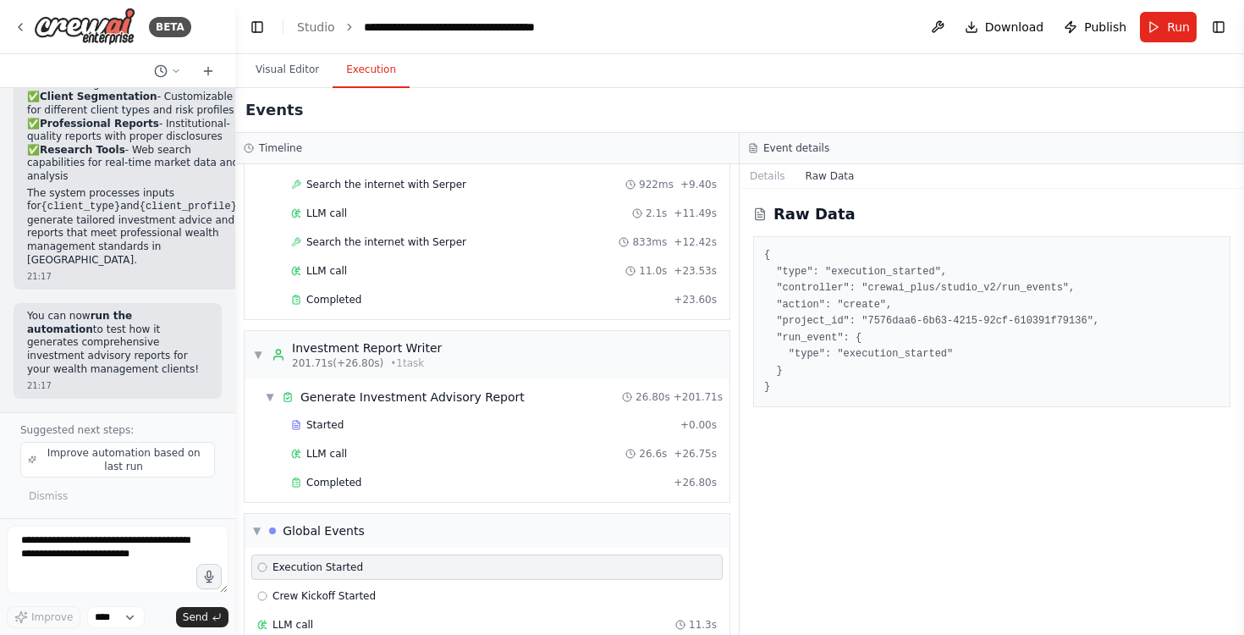
click at [372, 69] on button "Execution" at bounding box center [371, 70] width 77 height 36
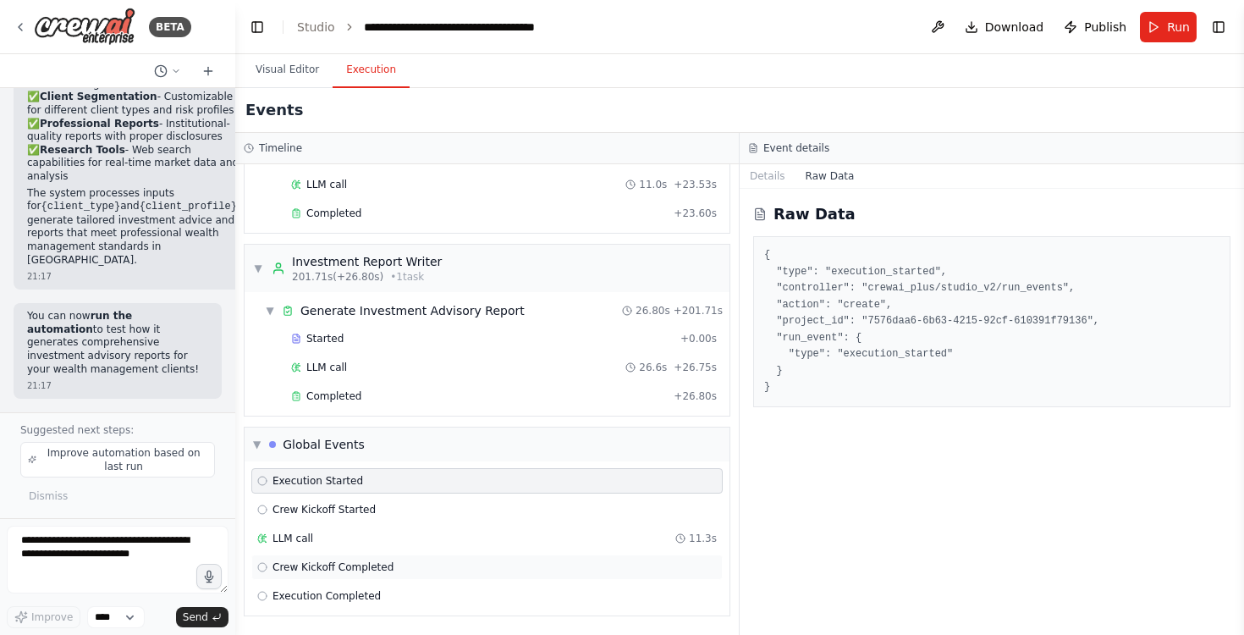
click at [339, 565] on span "Crew Kickoff Completed" at bounding box center [333, 567] width 121 height 14
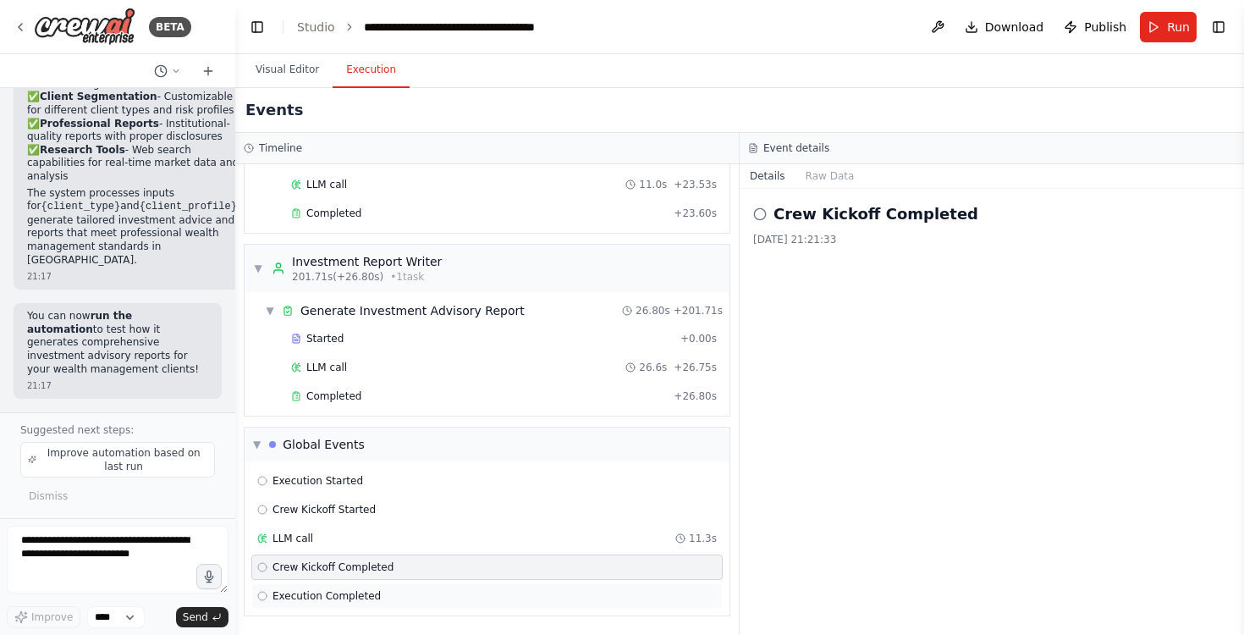
click at [360, 596] on span "Execution Completed" at bounding box center [327, 596] width 108 height 14
click at [829, 180] on button "Raw Data" at bounding box center [830, 176] width 69 height 24
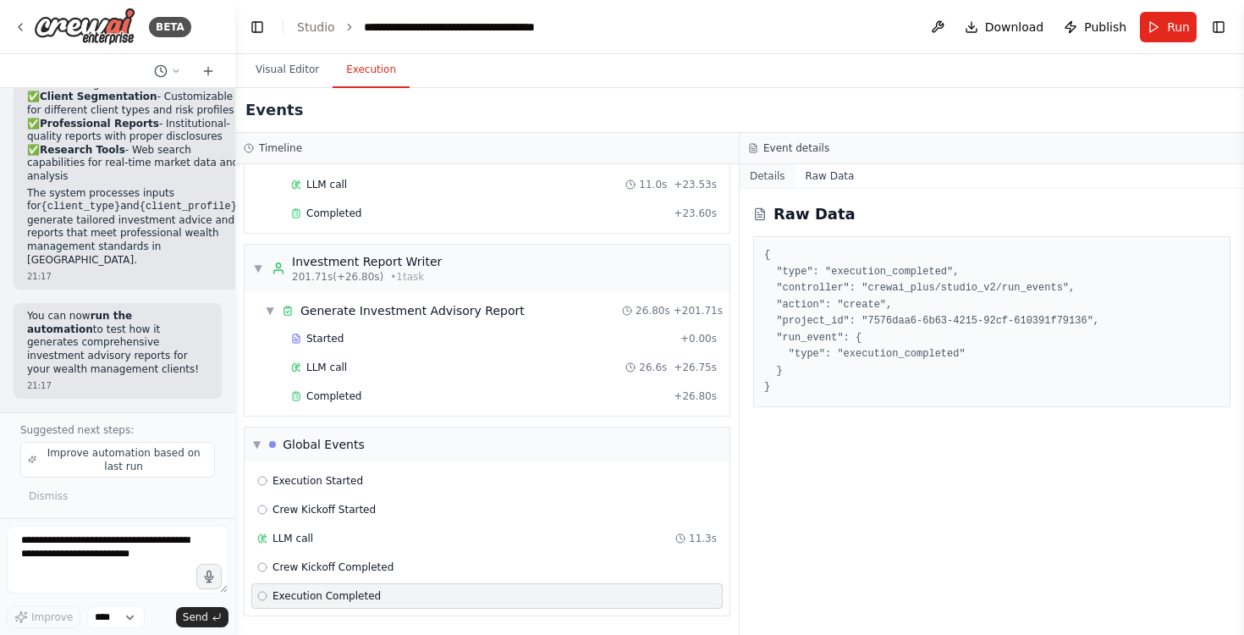
click at [767, 174] on button "Details" at bounding box center [768, 176] width 56 height 24
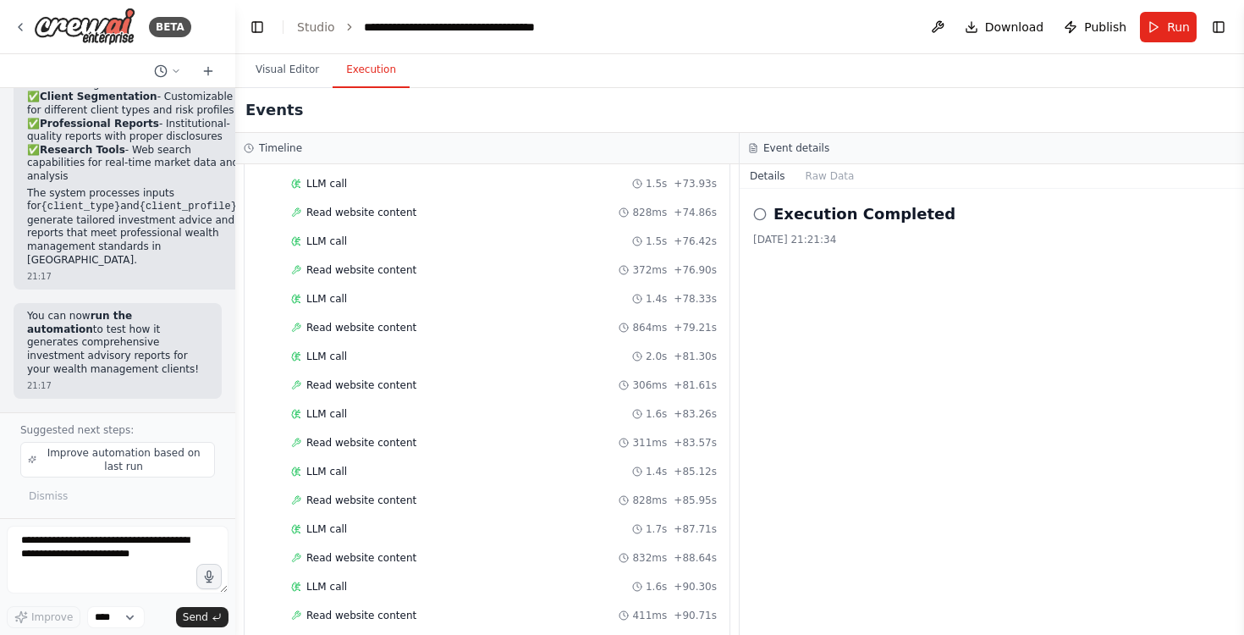
scroll to position [0, 0]
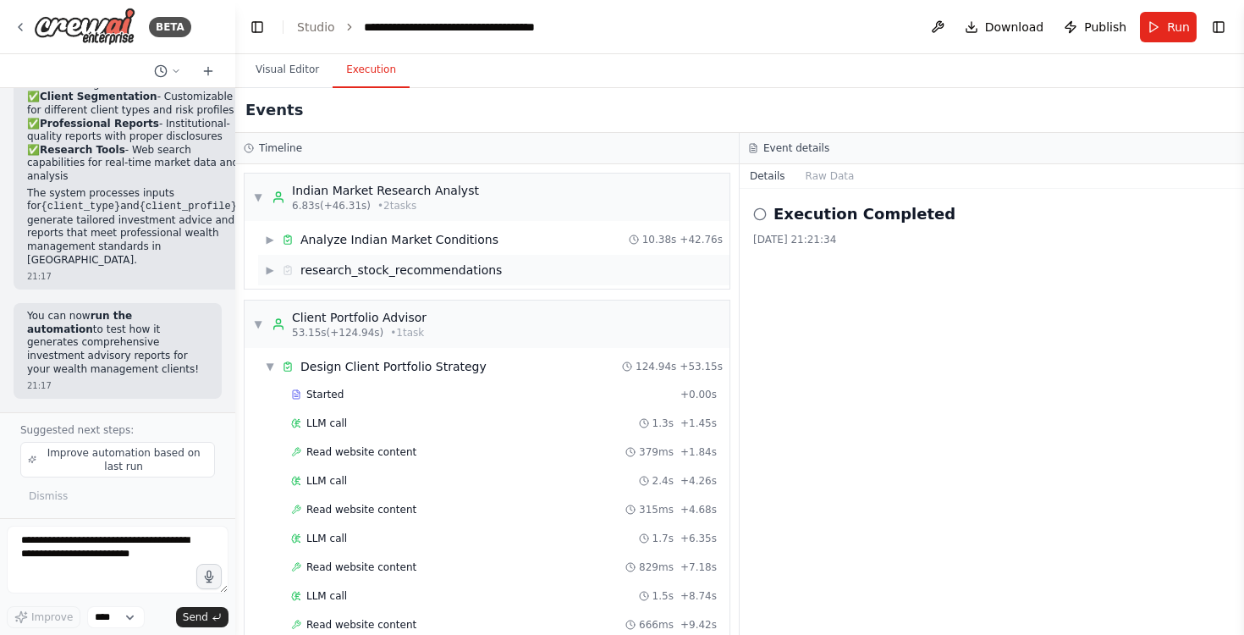
click at [265, 275] on span "▶" at bounding box center [270, 270] width 10 height 14
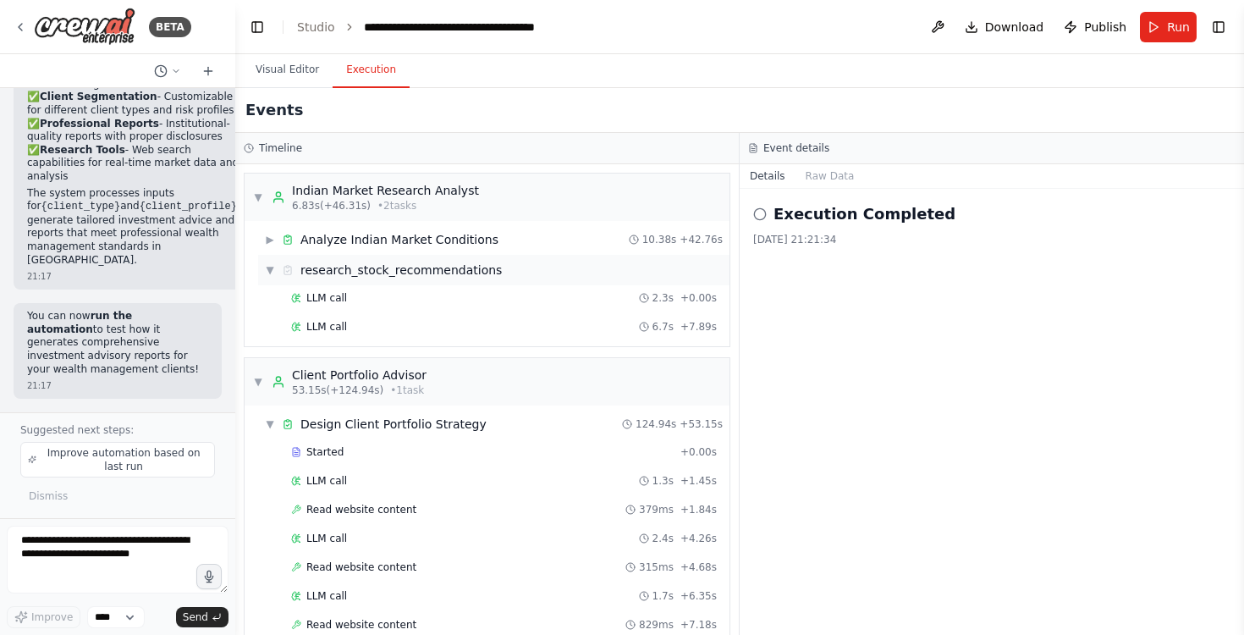
click at [267, 273] on span "▼" at bounding box center [270, 270] width 10 height 14
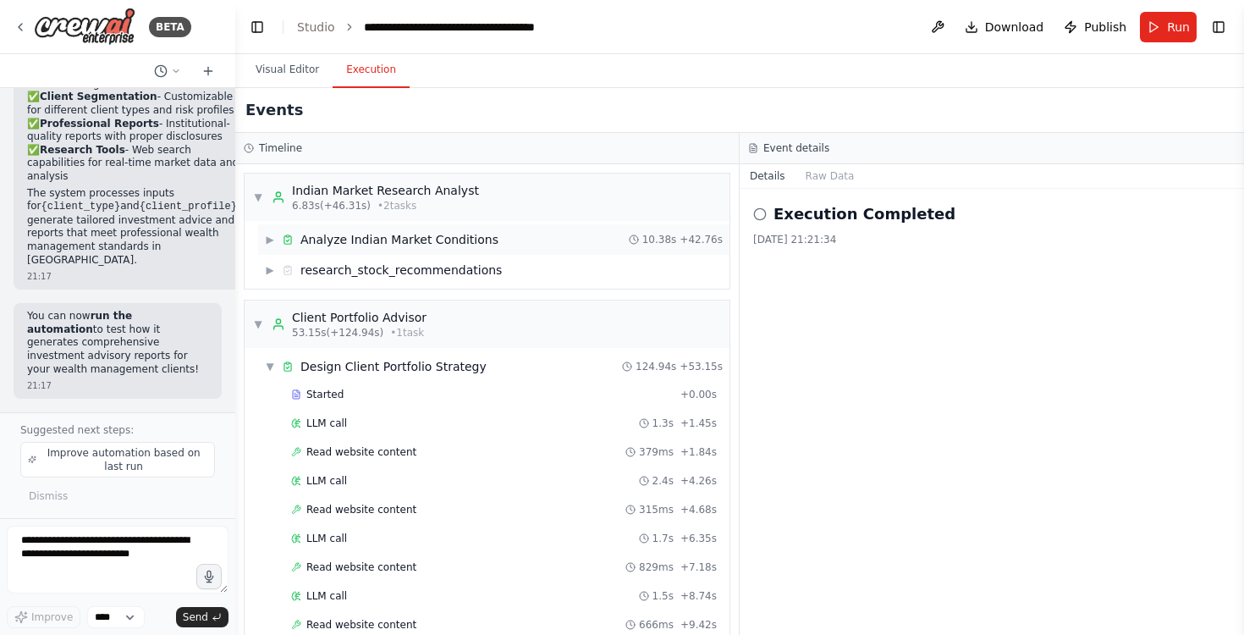
click at [273, 241] on span "▶" at bounding box center [270, 240] width 10 height 14
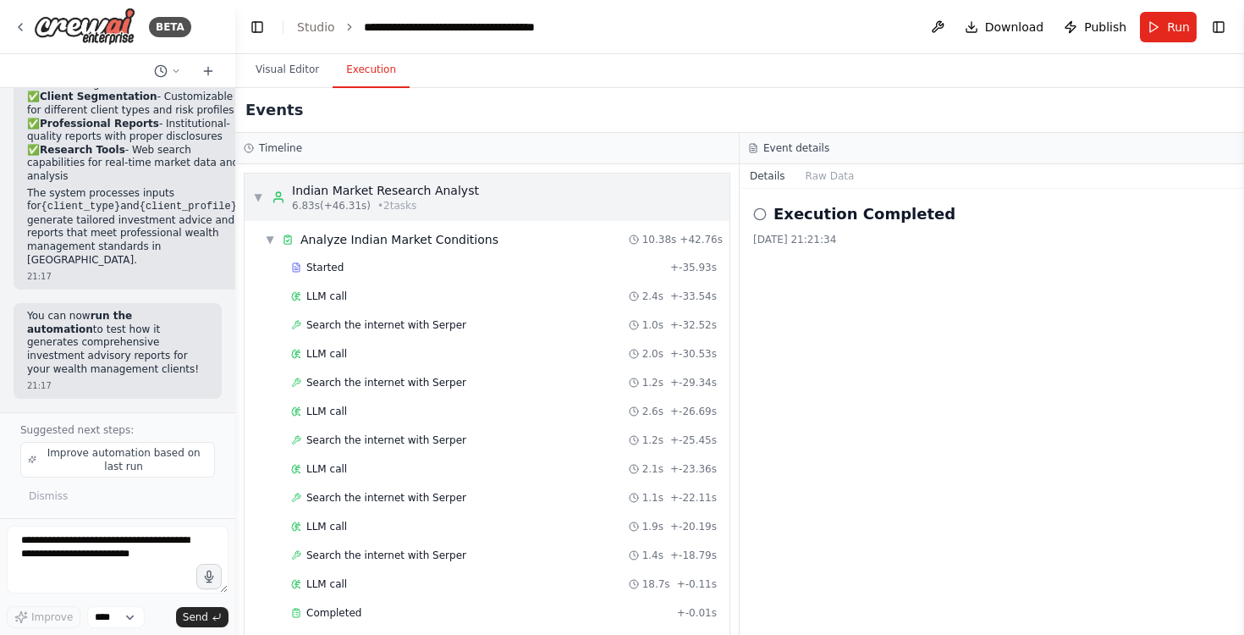
click at [256, 196] on span "▼" at bounding box center [258, 197] width 10 height 14
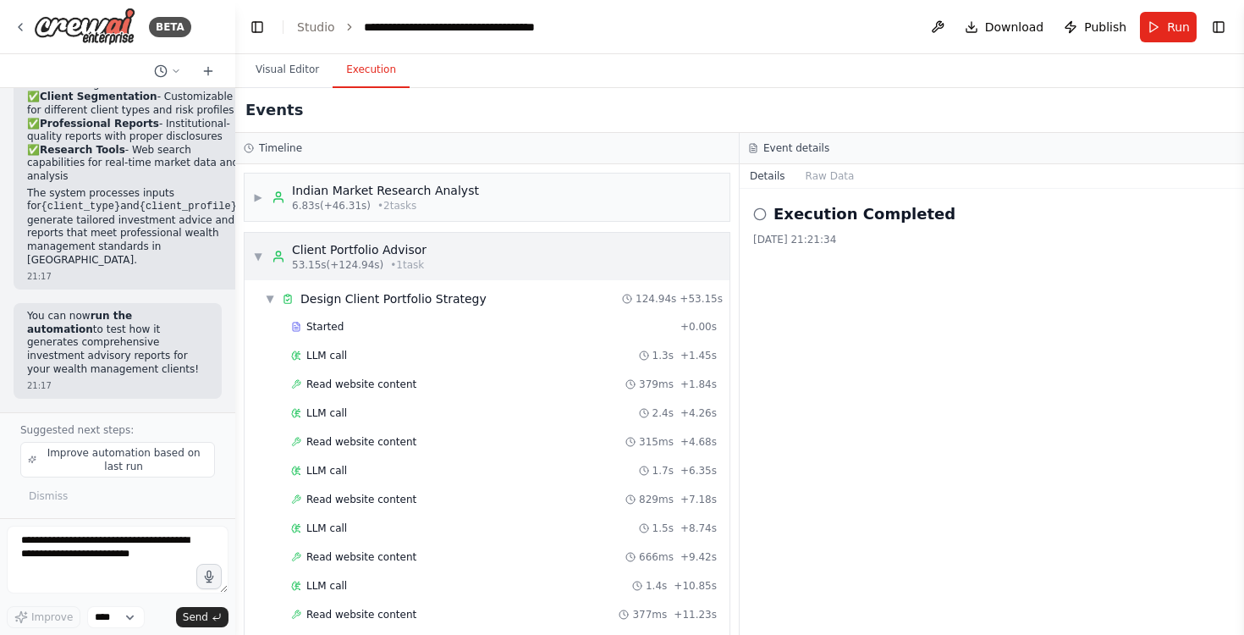
click at [257, 262] on span "▼" at bounding box center [258, 257] width 10 height 14
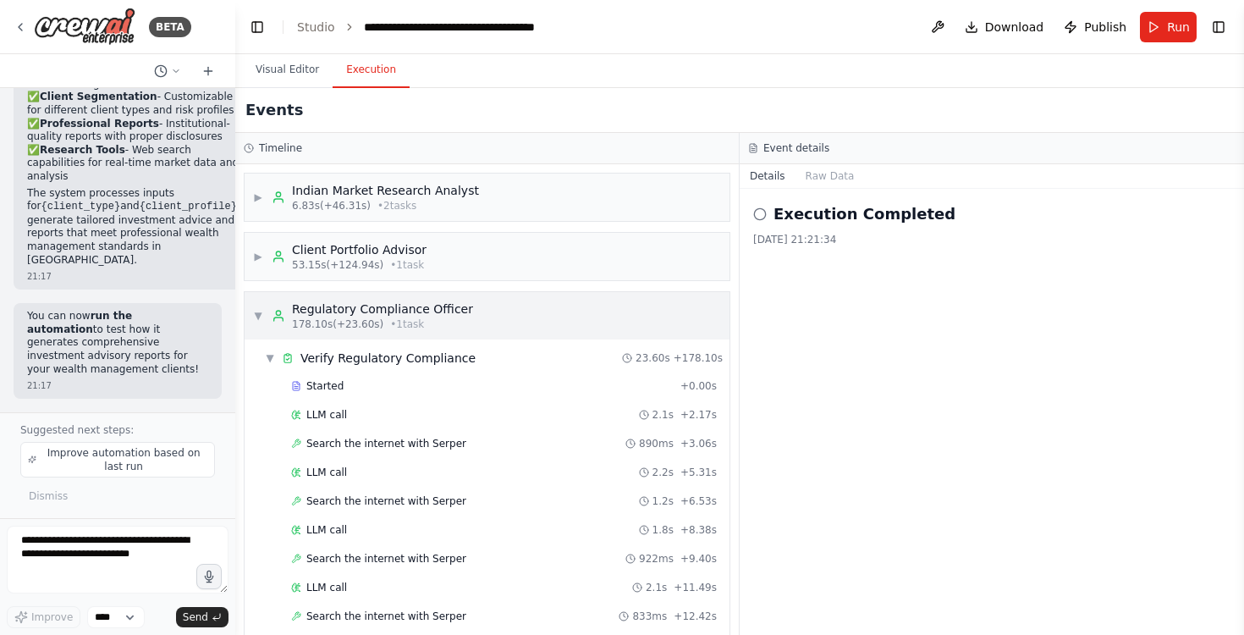
click at [260, 315] on span "▼" at bounding box center [258, 316] width 10 height 14
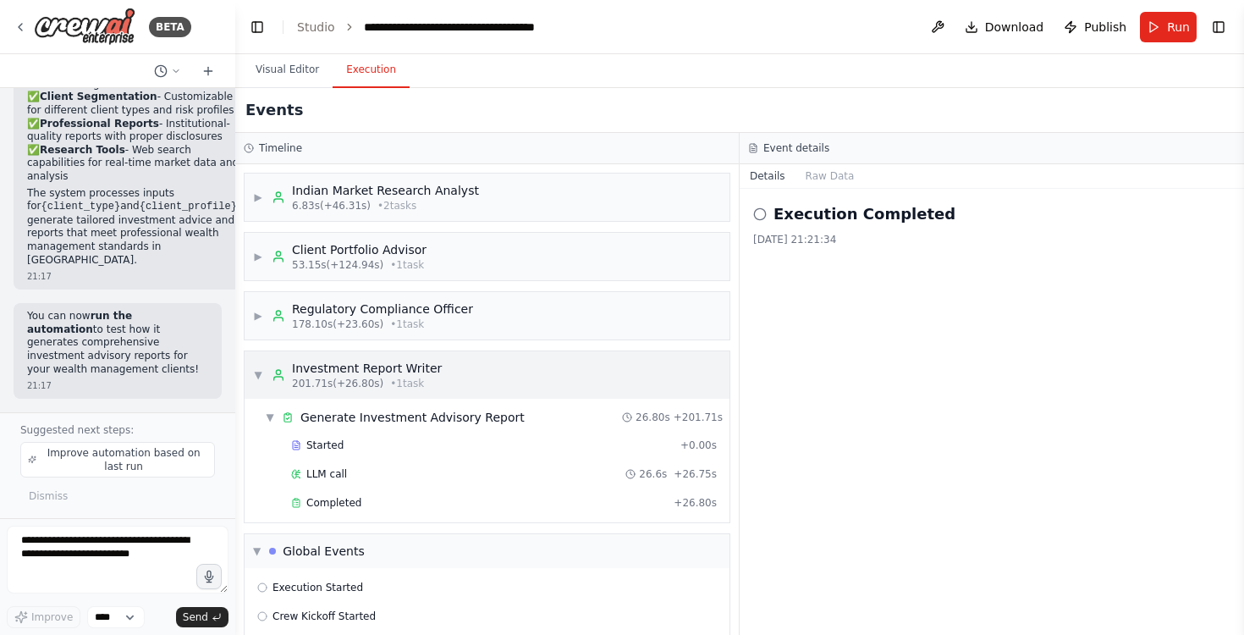
click at [261, 378] on span "▼" at bounding box center [258, 375] width 10 height 14
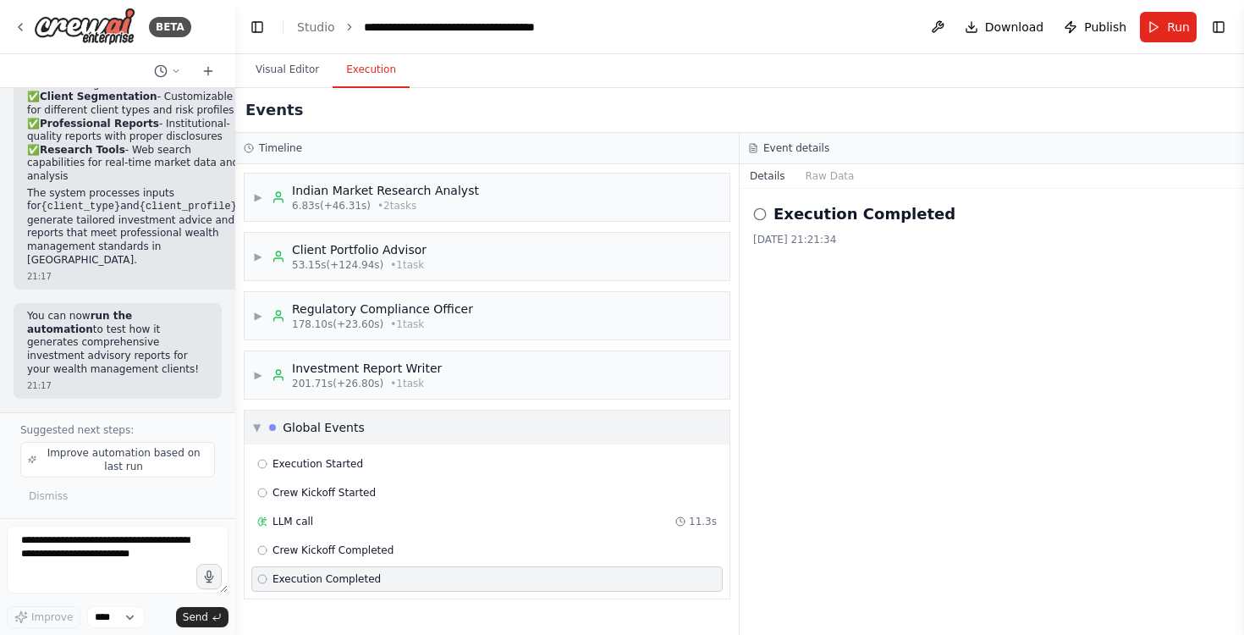
click at [260, 432] on span "▼" at bounding box center [257, 428] width 8 height 14
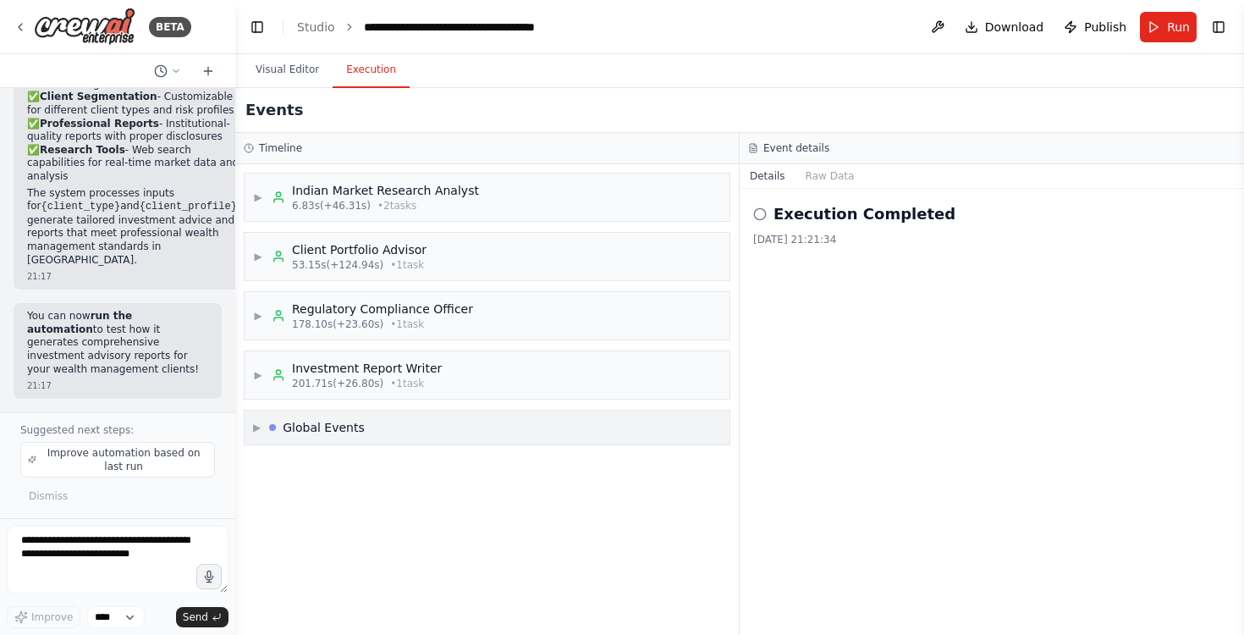
click at [260, 432] on span "▶" at bounding box center [257, 428] width 8 height 14
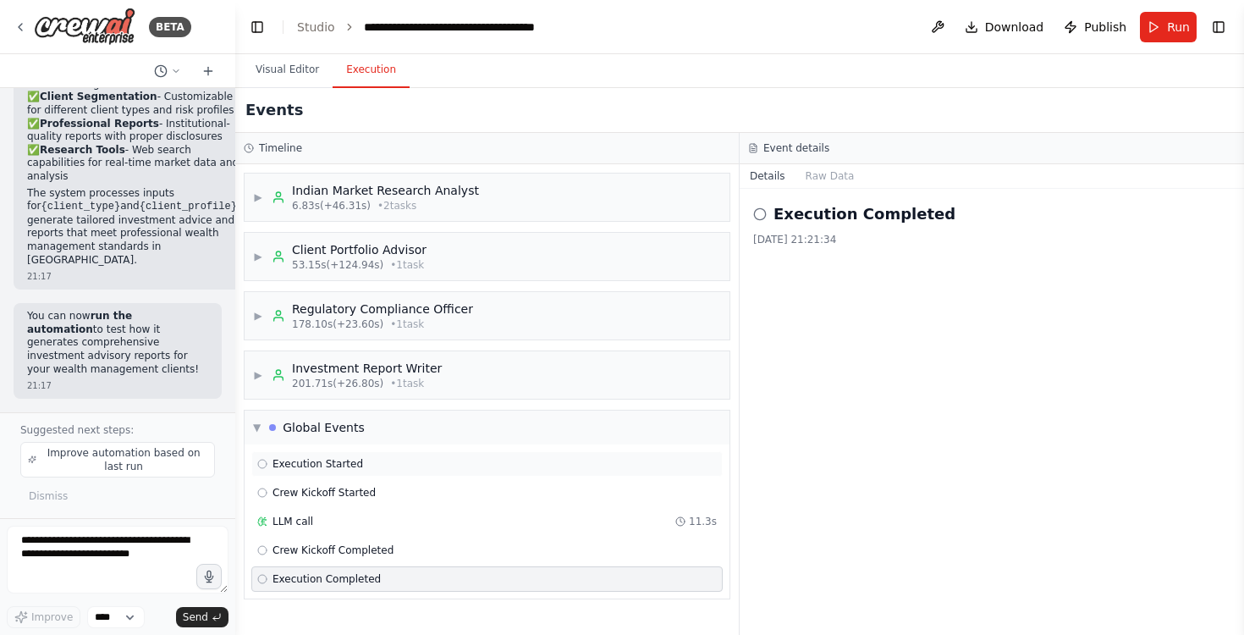
click at [314, 465] on span "Execution Started" at bounding box center [318, 464] width 91 height 14
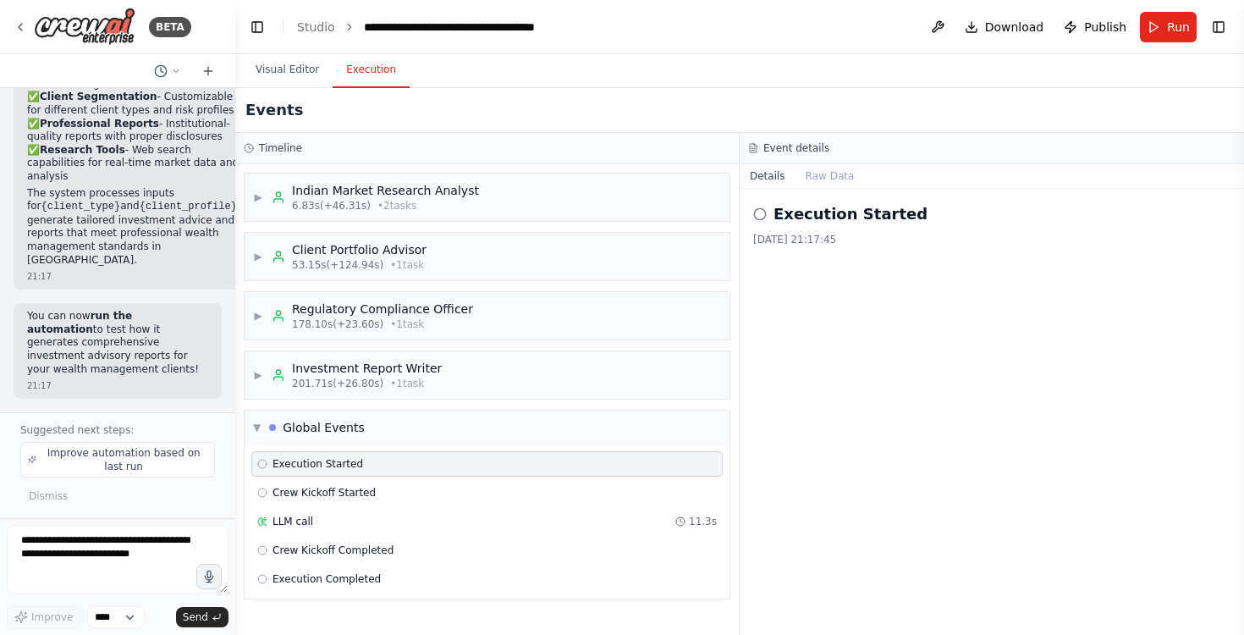
click at [762, 218] on icon at bounding box center [760, 214] width 14 height 14
click at [815, 182] on button "Raw Data" at bounding box center [830, 176] width 69 height 24
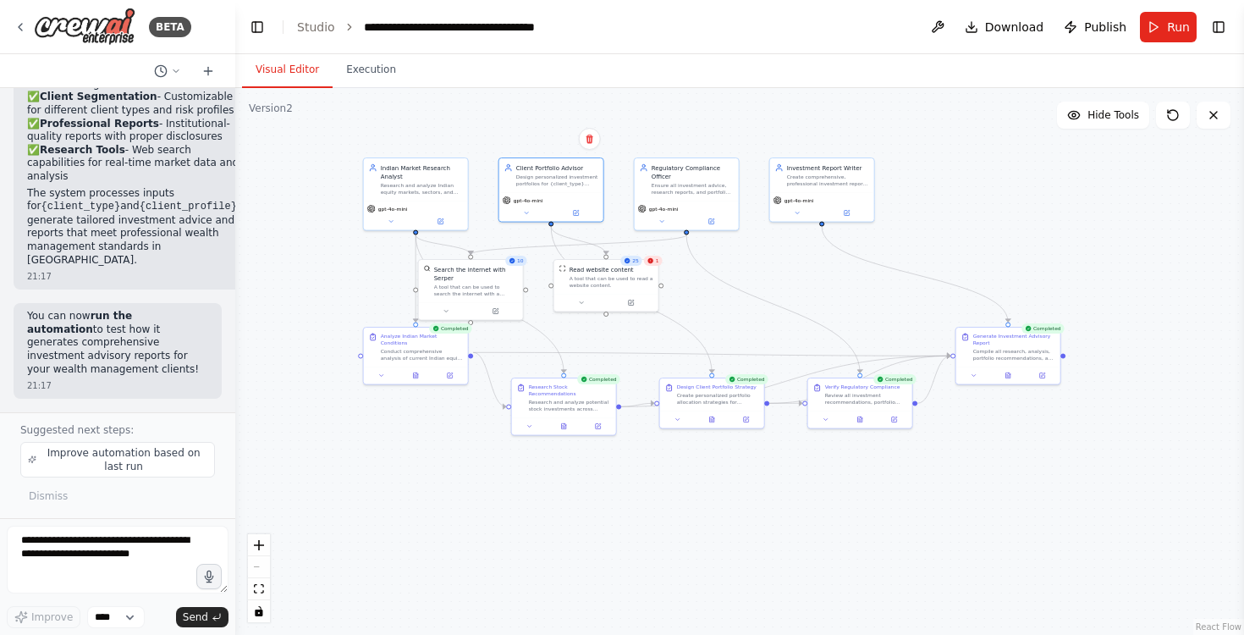
click at [278, 69] on button "Visual Editor" at bounding box center [287, 70] width 91 height 36
click at [656, 264] on div "1" at bounding box center [653, 261] width 19 height 10
click at [618, 284] on div "A tool that can be used to read a website content." at bounding box center [612, 280] width 84 height 14
click at [633, 301] on icon at bounding box center [630, 301] width 7 height 7
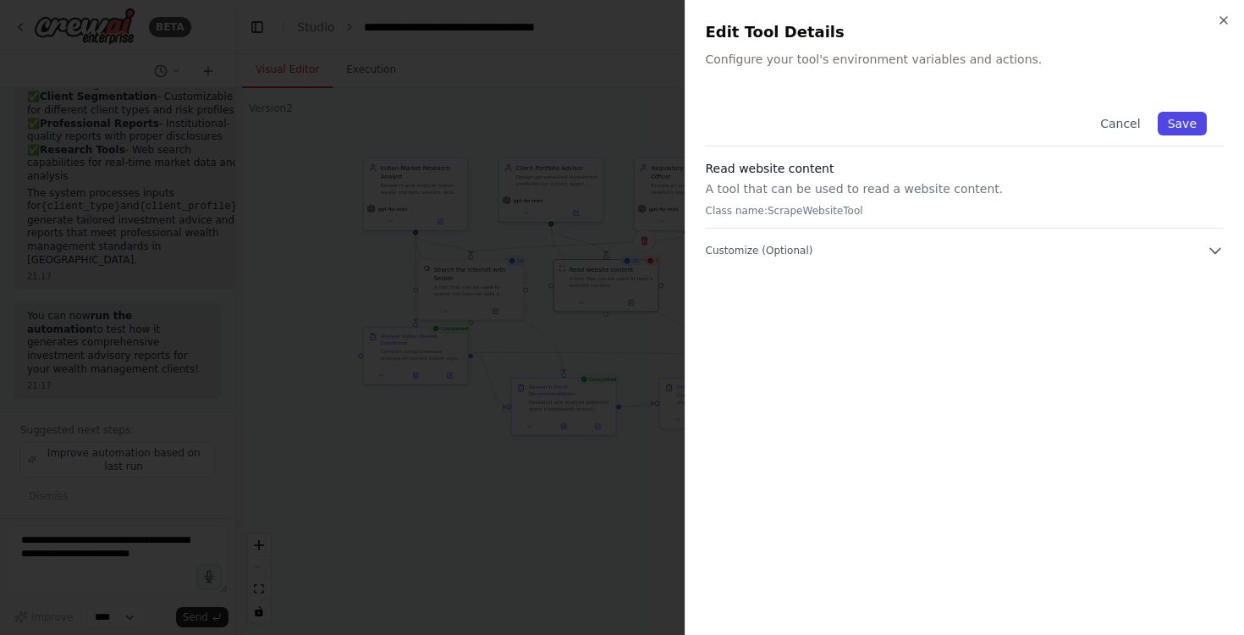
click at [1175, 127] on button "Save" at bounding box center [1182, 124] width 49 height 24
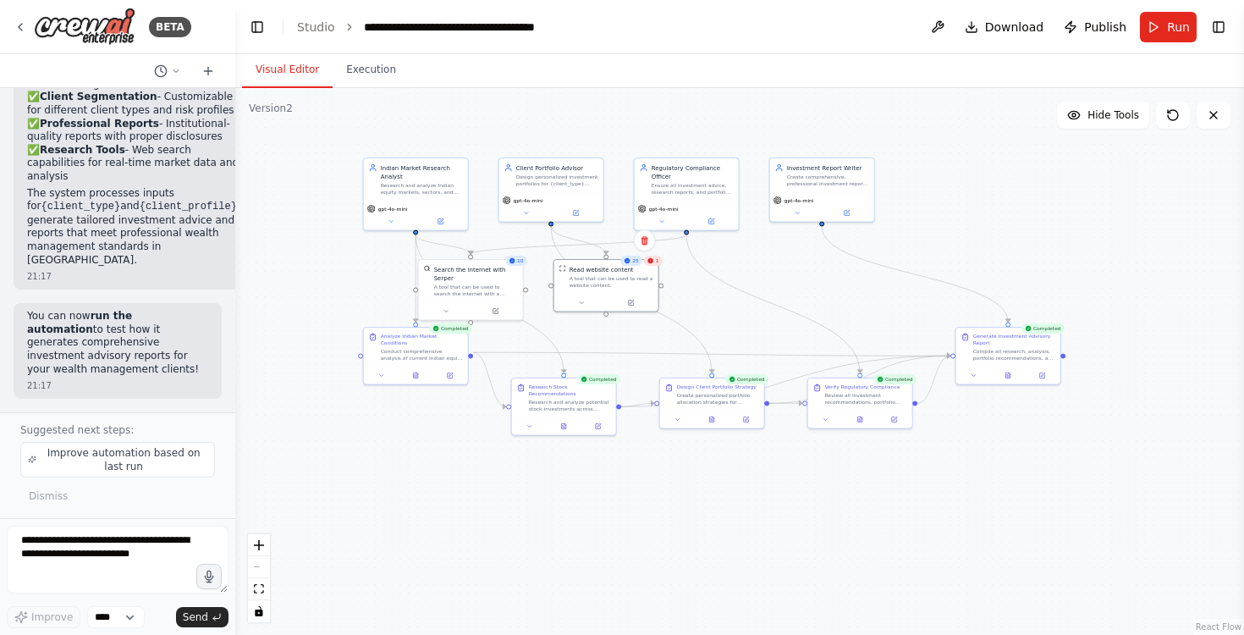
click at [609, 526] on div ".deletable-edge-delete-btn { width: 20px; height: 20px; border: 0px solid #ffff…" at bounding box center [739, 361] width 1009 height 547
click at [515, 257] on icon at bounding box center [512, 260] width 7 height 7
click at [515, 270] on div "Search the internet with Serper" at bounding box center [480, 271] width 84 height 17
drag, startPoint x: 505, startPoint y: 282, endPoint x: 353, endPoint y: 284, distance: 152.4
click at [353, 284] on div "A tool that can be used to search the internet with a search_query. Supports di…" at bounding box center [328, 289] width 84 height 14
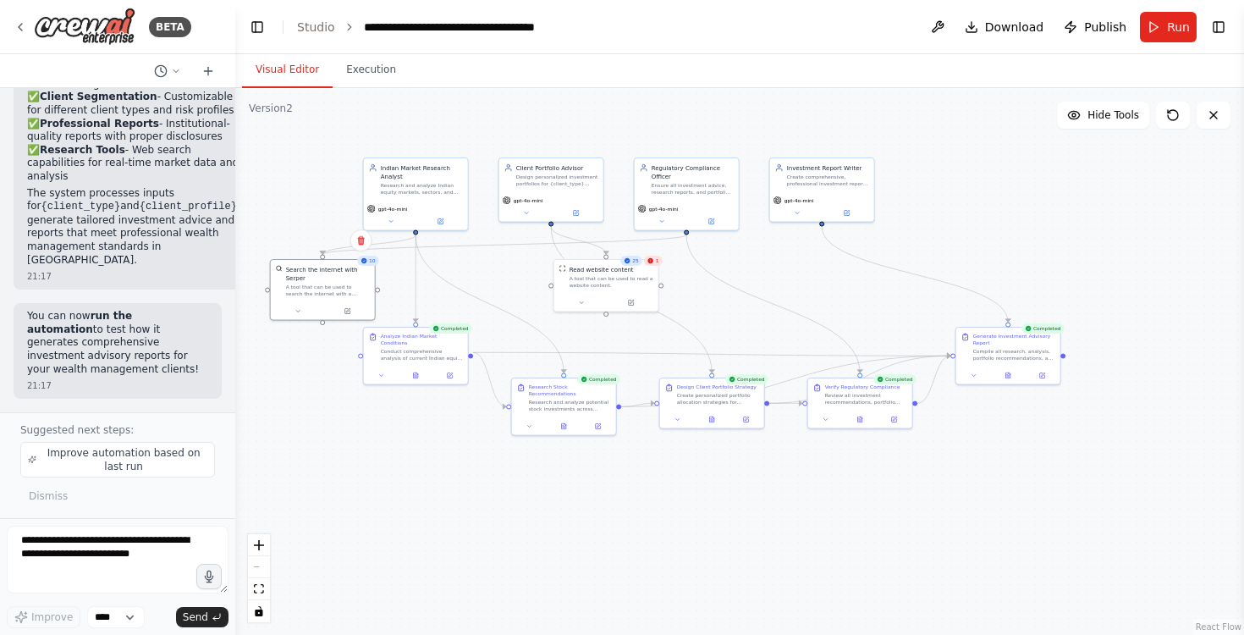
click at [448, 451] on div ".deletable-edge-delete-btn { width: 20px; height: 20px; border: 0px solid #ffff…" at bounding box center [739, 361] width 1009 height 547
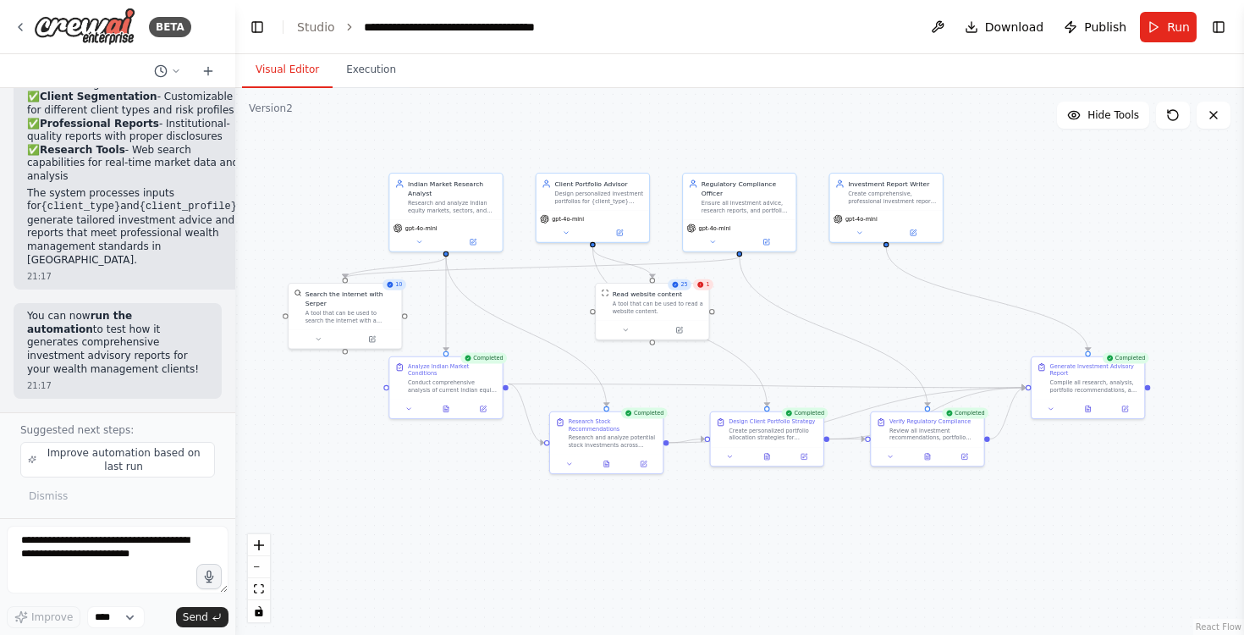
drag, startPoint x: 431, startPoint y: 438, endPoint x: 464, endPoint y: 478, distance: 51.7
click at [464, 478] on div ".deletable-edge-delete-btn { width: 20px; height: 20px; border: 0px solid #ffff…" at bounding box center [739, 361] width 1009 height 547
